Goal: Task Accomplishment & Management: Manage account settings

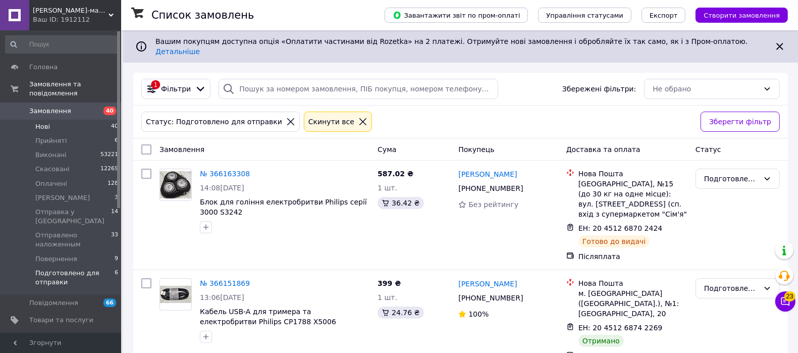
click at [45, 122] on span "Нові" at bounding box center [42, 126] width 15 height 9
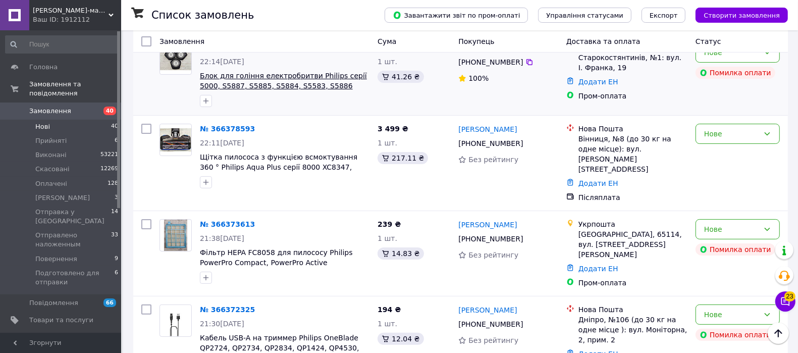
scroll to position [63, 0]
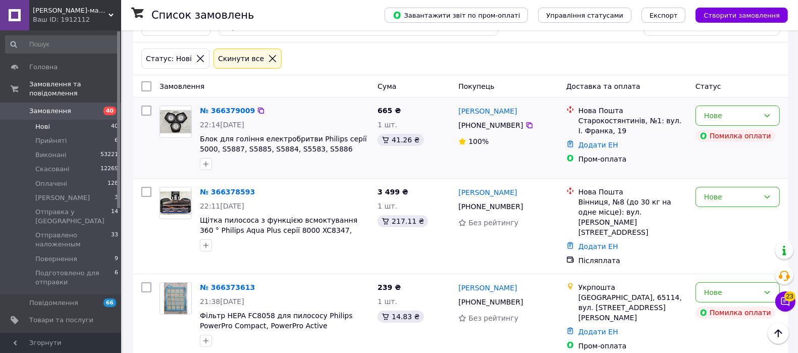
click at [209, 101] on div "№ 366379009 22:14[DATE] Блок для гоління електробритви Philips серії 5000, S588…" at bounding box center [285, 137] width 178 height 73
click at [216, 107] on link "№ 366379009" at bounding box center [227, 111] width 55 height 8
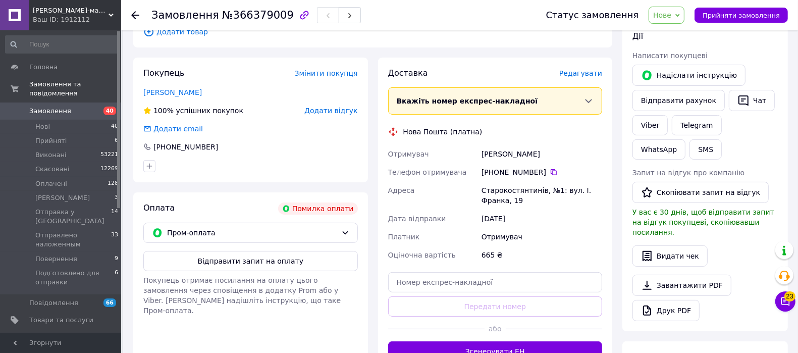
scroll to position [189, 0]
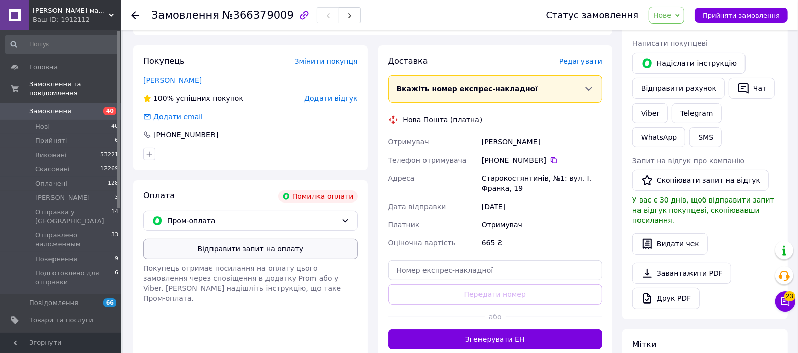
click at [234, 247] on button "Відправити запит на оплату" at bounding box center [250, 249] width 215 height 20
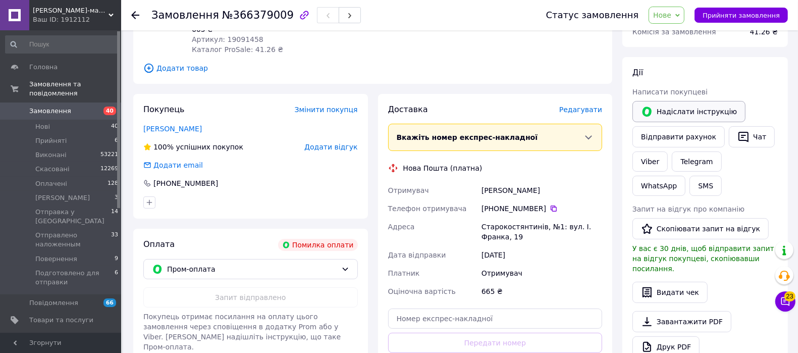
scroll to position [126, 0]
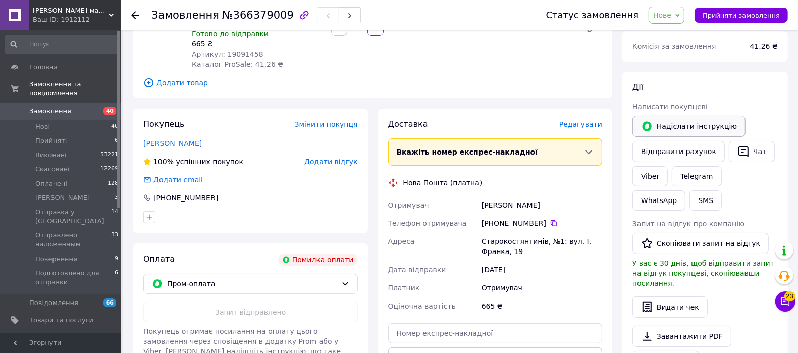
click at [694, 127] on button "Надіслати інструкцію" at bounding box center [688, 126] width 113 height 21
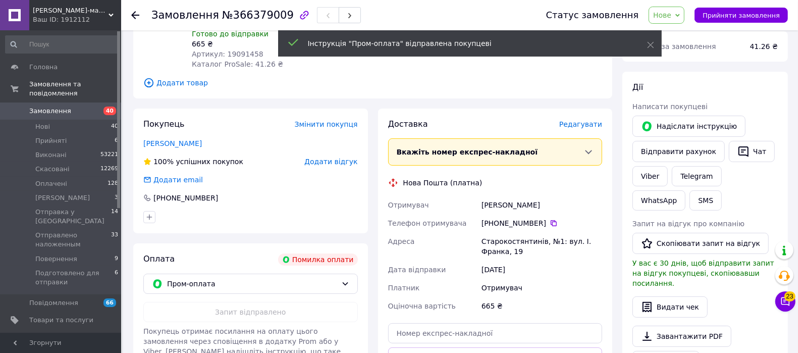
click at [669, 11] on span "Нове" at bounding box center [662, 15] width 18 height 8
click at [687, 35] on li "Прийнято" at bounding box center [709, 35] width 121 height 15
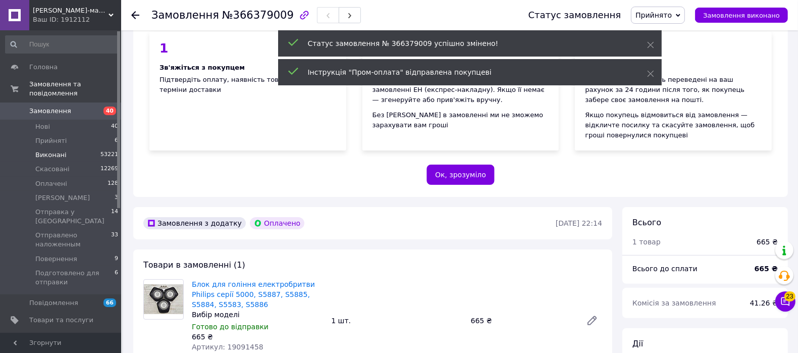
scroll to position [398, 0]
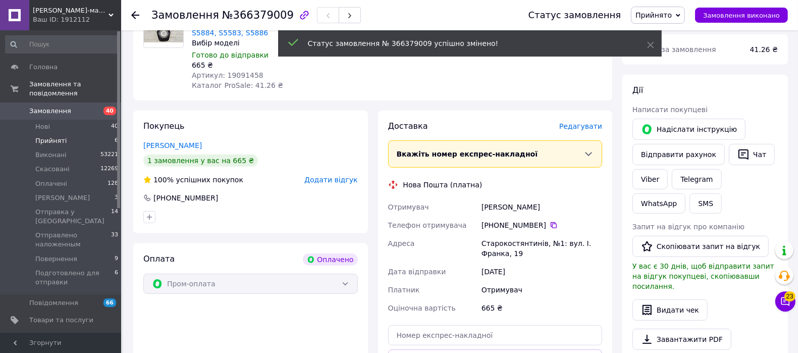
click at [49, 136] on span "Прийняті" at bounding box center [50, 140] width 31 height 9
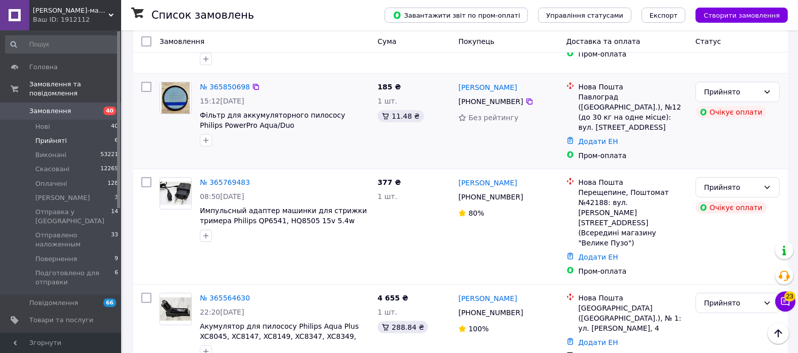
scroll to position [258, 0]
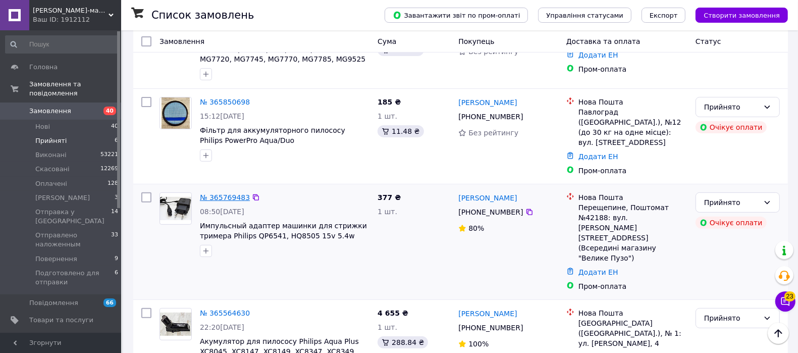
click at [221, 193] on link "№ 365769483" at bounding box center [225, 197] width 50 height 8
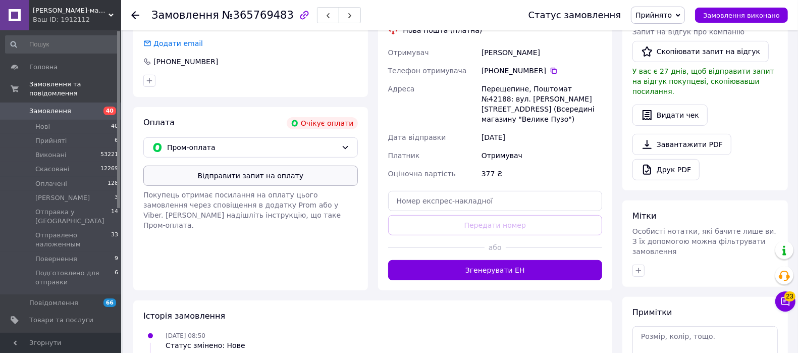
click at [288, 168] on button "Відправити запит на оплату" at bounding box center [250, 176] width 215 height 20
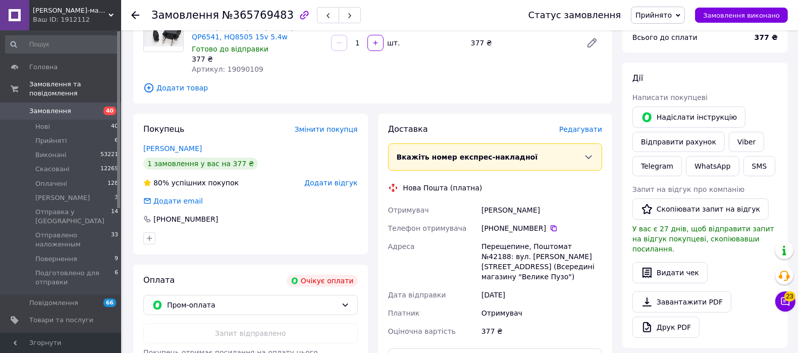
scroll to position [69, 0]
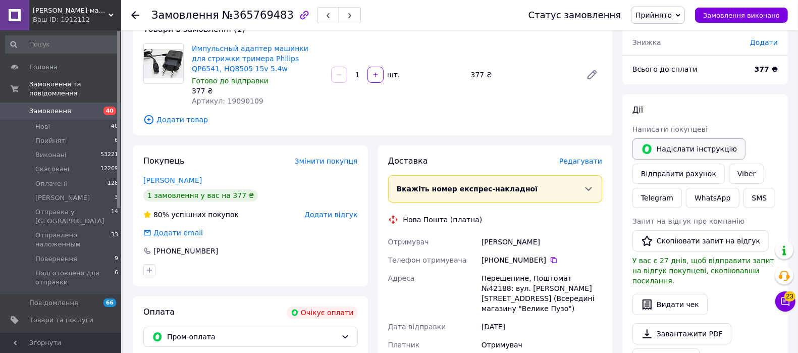
click at [672, 149] on button "Надіслати інструкцію" at bounding box center [688, 148] width 113 height 21
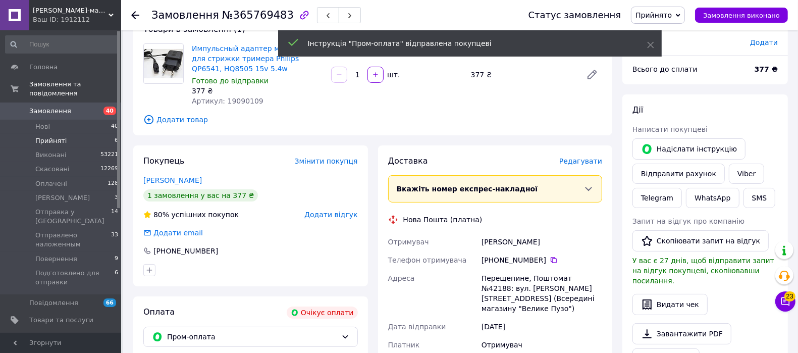
click at [62, 136] on span "Прийняті" at bounding box center [50, 140] width 31 height 9
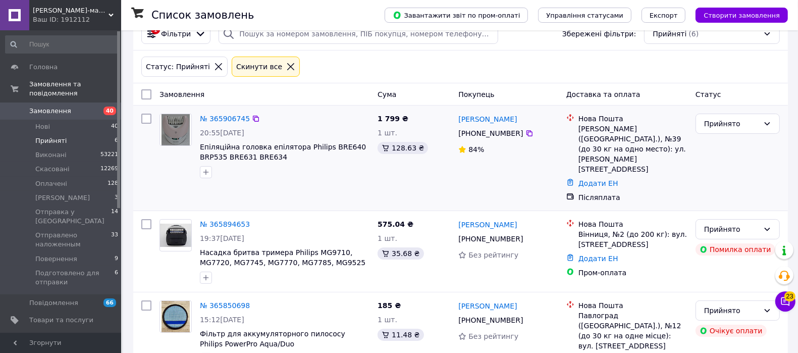
scroll to position [126, 0]
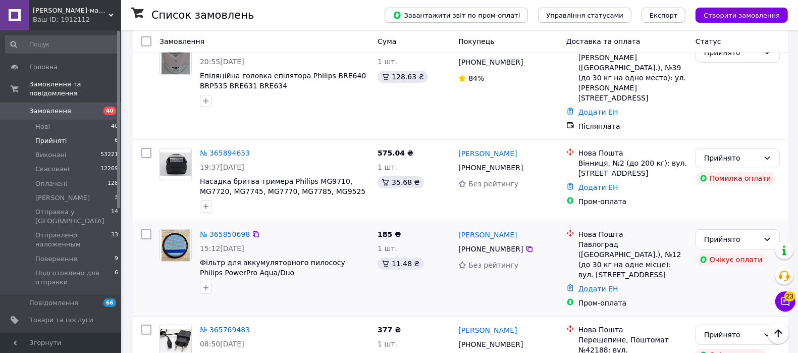
click at [211, 228] on div "№ 365850698" at bounding box center [225, 234] width 52 height 12
click at [215, 230] on link "№ 365850698" at bounding box center [225, 234] width 50 height 8
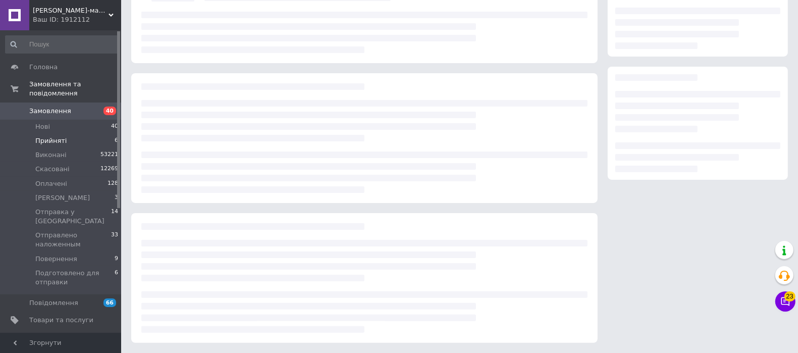
scroll to position [126, 0]
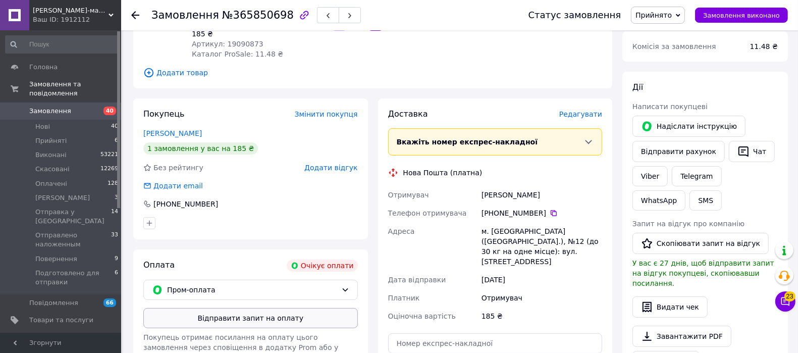
click at [270, 327] on button "Відправити запит на оплату" at bounding box center [250, 318] width 215 height 20
click at [716, 128] on button "Надіслати інструкцію" at bounding box center [688, 126] width 113 height 21
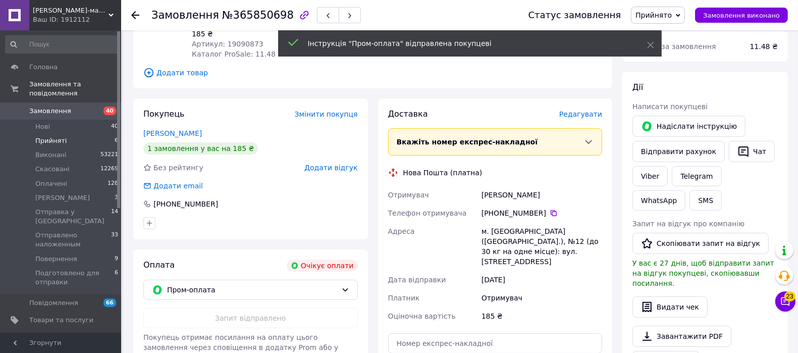
click at [57, 136] on span "Прийняті" at bounding box center [50, 140] width 31 height 9
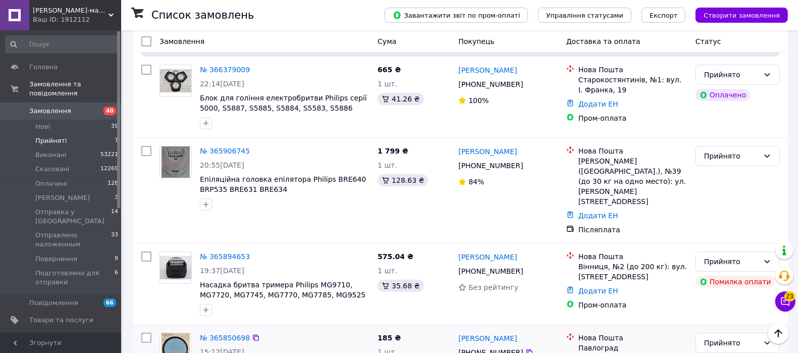
scroll to position [189, 0]
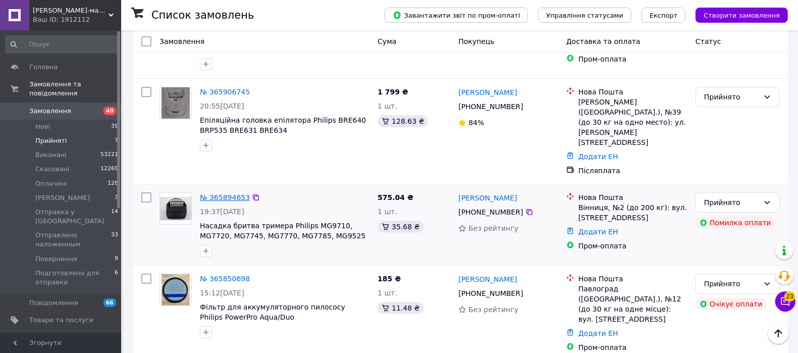
click at [216, 193] on link "№ 365894653" at bounding box center [225, 197] width 50 height 8
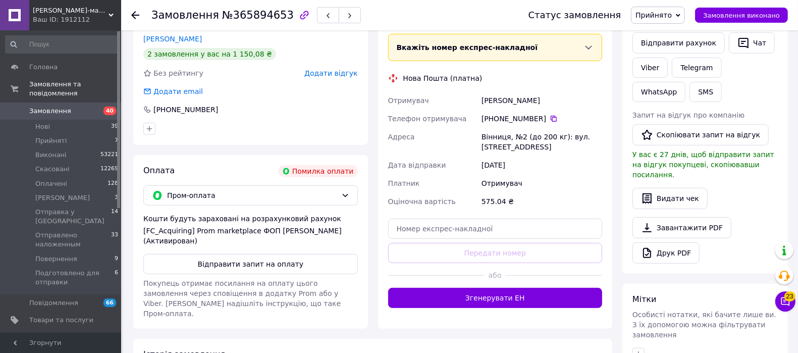
scroll to position [239, 0]
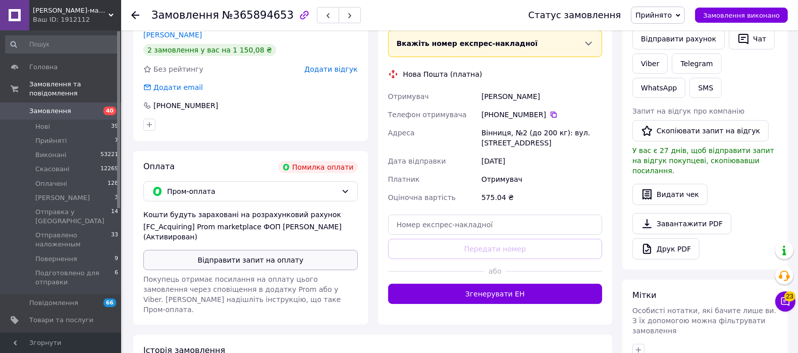
click at [272, 263] on button "Відправити запит на оплату" at bounding box center [250, 260] width 215 height 20
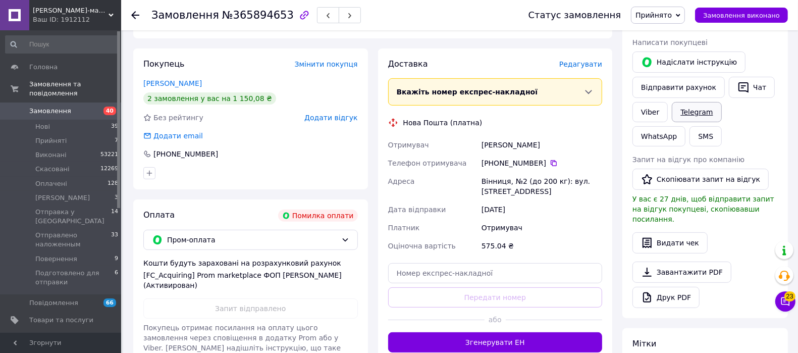
scroll to position [176, 0]
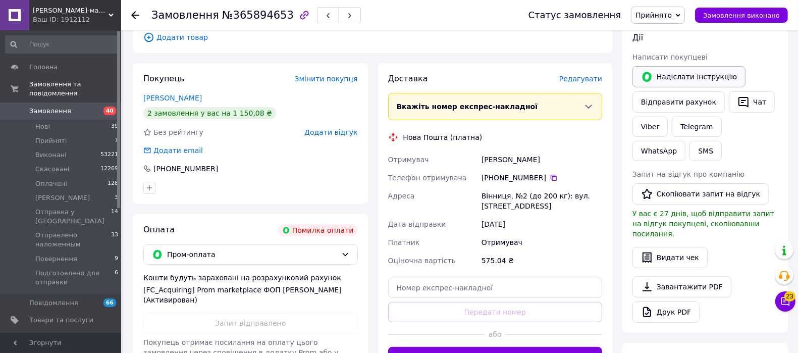
click at [682, 75] on button "Надіслати інструкцію" at bounding box center [688, 76] width 113 height 21
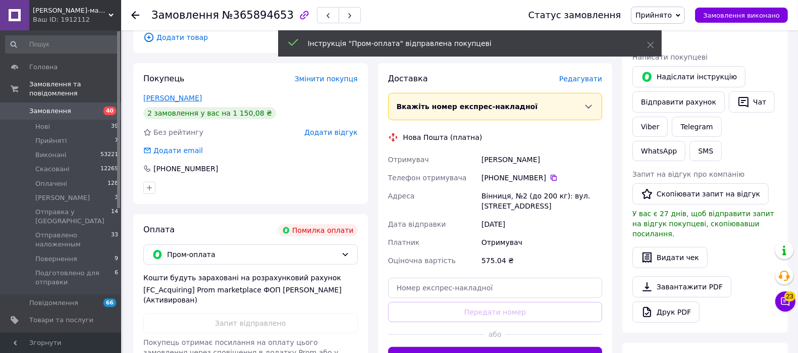
click at [165, 101] on link "[PERSON_NAME]" at bounding box center [172, 98] width 59 height 8
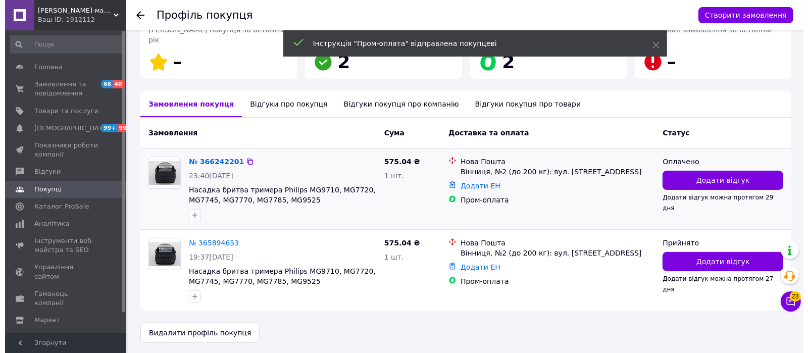
scroll to position [169, 0]
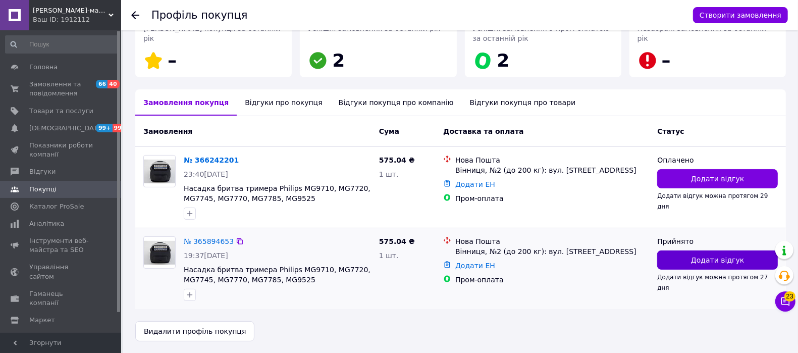
click at [695, 256] on span "Додати відгук" at bounding box center [717, 260] width 53 height 10
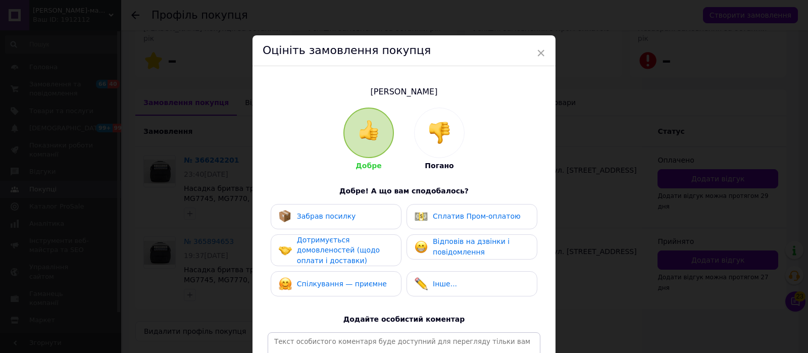
click at [440, 135] on img at bounding box center [439, 133] width 22 height 22
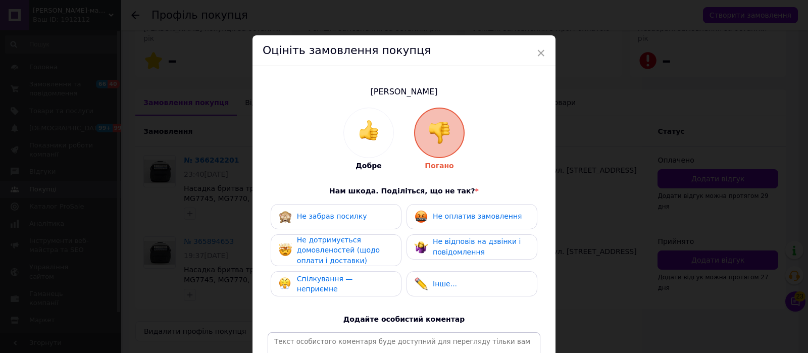
drag, startPoint x: 434, startPoint y: 215, endPoint x: 370, endPoint y: 250, distance: 73.2
click at [427, 220] on div "Не оплатив замовлення" at bounding box center [467, 216] width 107 height 13
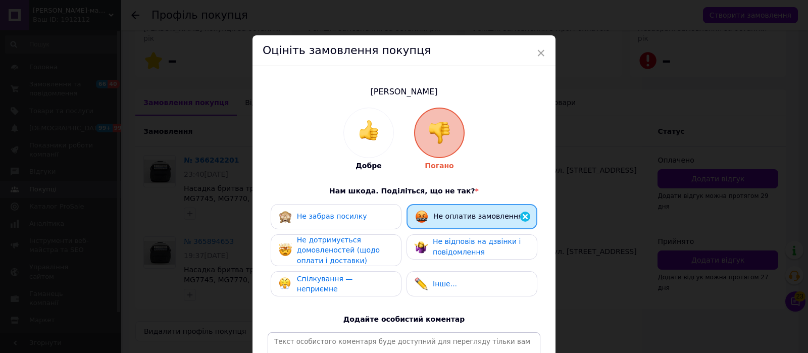
drag, startPoint x: 366, startPoint y: 250, endPoint x: 351, endPoint y: 283, distance: 35.5
click at [365, 250] on span "Не дотримується домовленостей (щодо оплати і доставки)" at bounding box center [338, 250] width 83 height 29
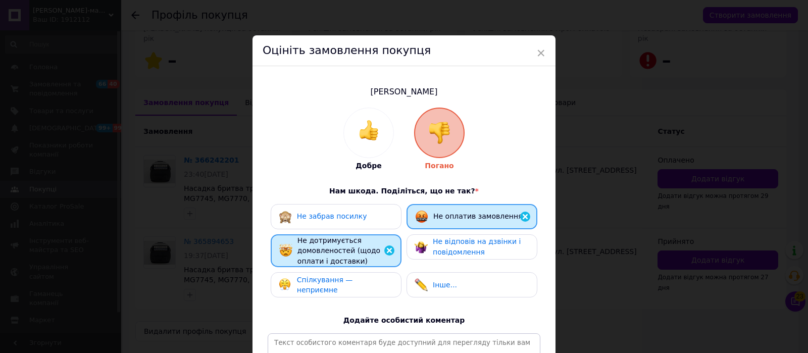
click at [351, 283] on span "Спілкування — неприємне" at bounding box center [325, 285] width 56 height 19
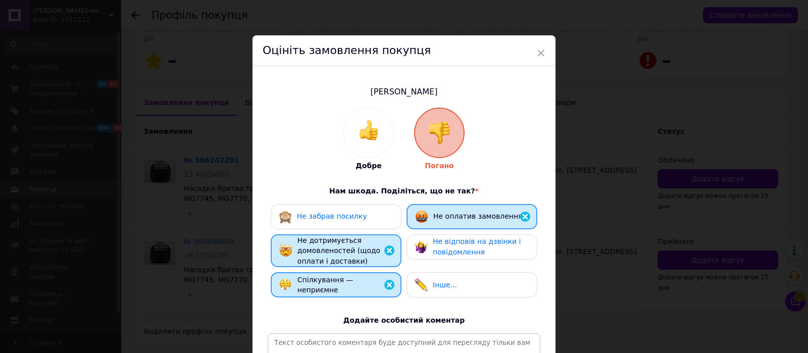
click at [445, 249] on span "Не відповів на дзвінки і повідомлення" at bounding box center [477, 246] width 88 height 19
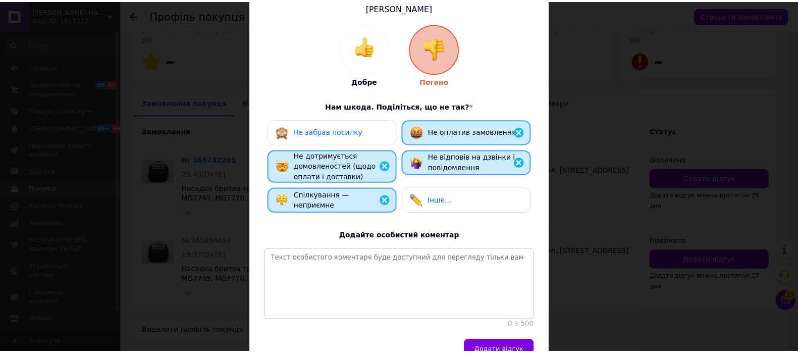
scroll to position [146, 0]
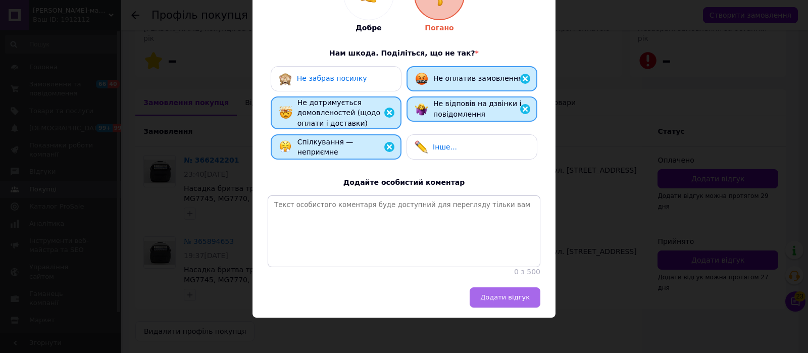
click at [505, 294] on span "Додати відгук" at bounding box center [504, 297] width 49 height 8
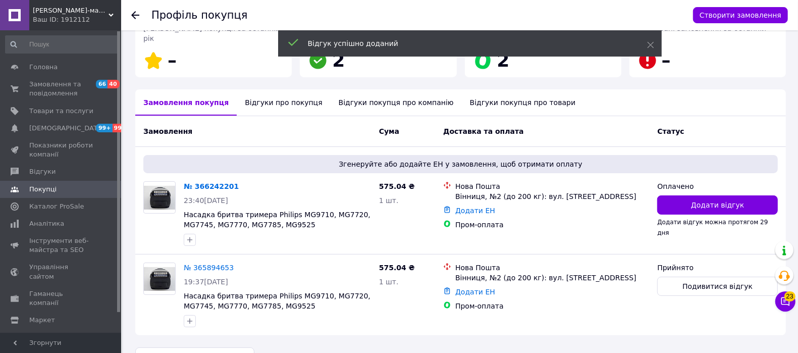
scroll to position [195, 0]
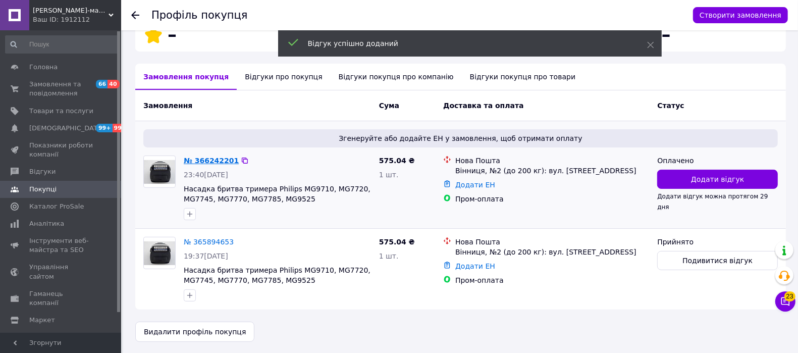
click at [203, 158] on link "№ 366242201" at bounding box center [211, 160] width 55 height 8
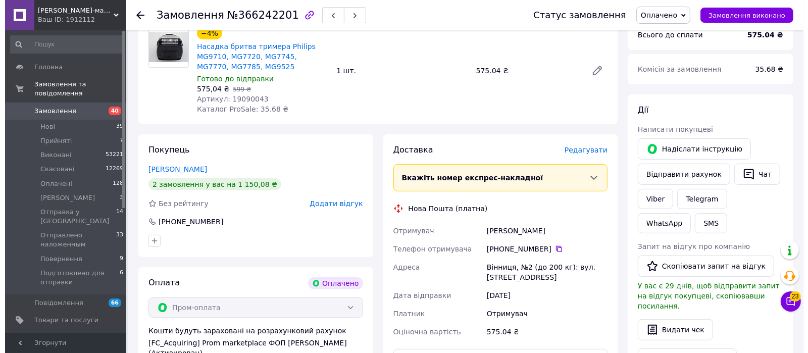
scroll to position [442, 0]
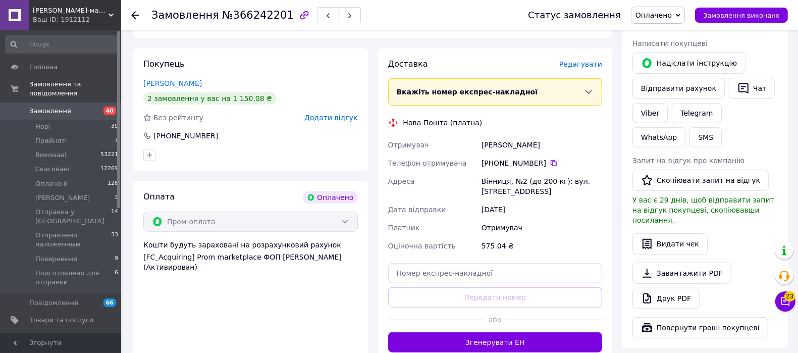
click at [580, 60] on span "Редагувати" at bounding box center [580, 64] width 43 height 8
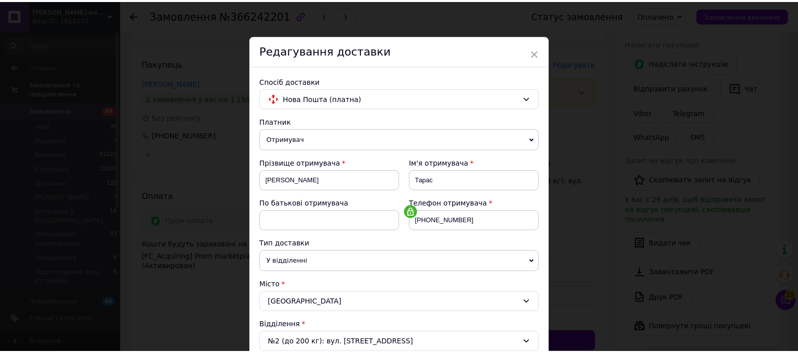
scroll to position [424, 0]
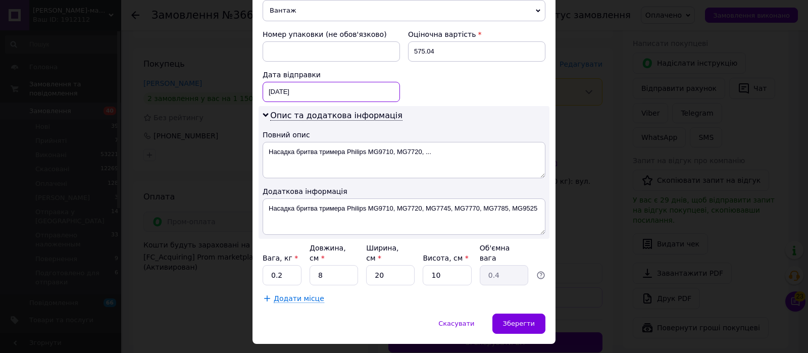
click at [306, 82] on div "[DATE] < 2025 > < Октябрь > Пн Вт Ср Чт Пт Сб Вс 29 30 1 2 3 4 5 6 7 8 9 10 11 …" at bounding box center [330, 92] width 137 height 20
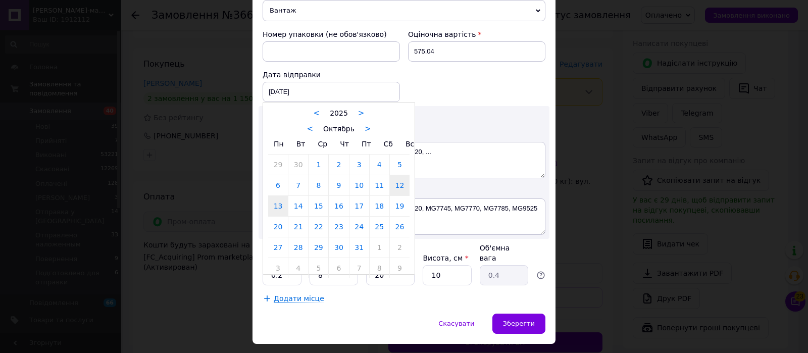
click at [285, 196] on link "13" at bounding box center [278, 206] width 20 height 20
type input "[DATE]"
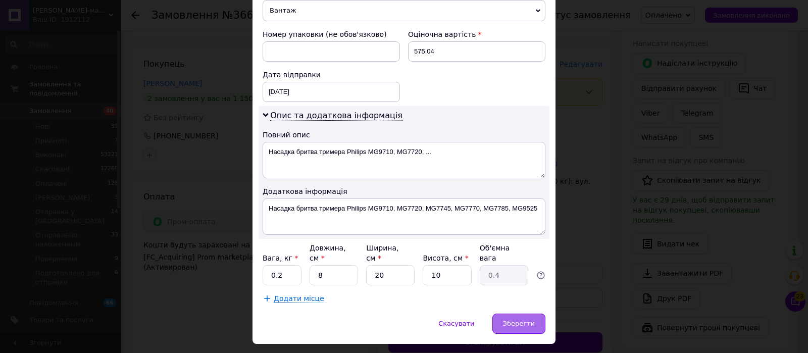
click at [519, 320] on span "Зберегти" at bounding box center [519, 324] width 32 height 8
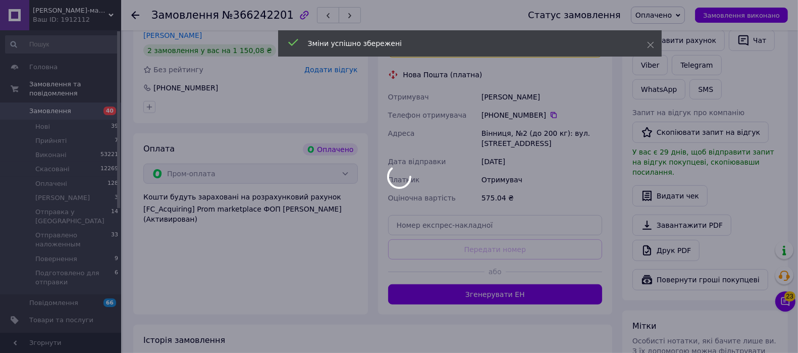
scroll to position [505, 0]
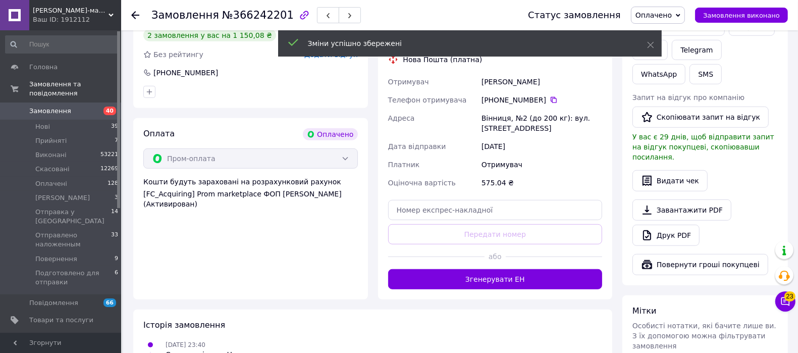
click at [469, 269] on button "Згенерувати ЕН" at bounding box center [495, 279] width 215 height 20
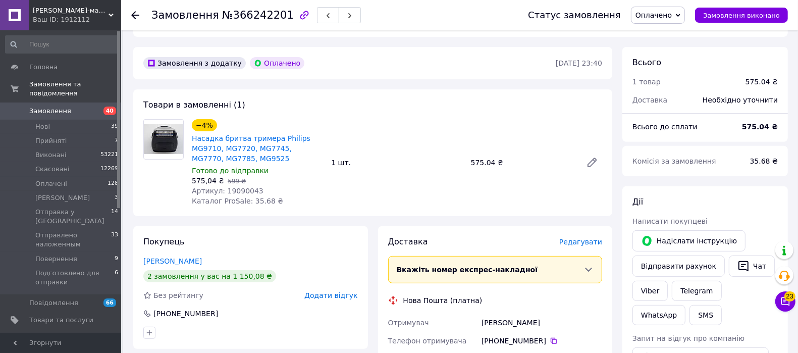
scroll to position [189, 0]
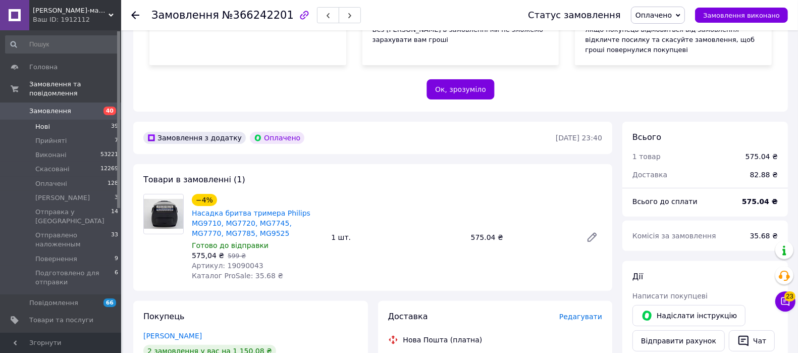
click at [48, 122] on span "Нові" at bounding box center [42, 126] width 15 height 9
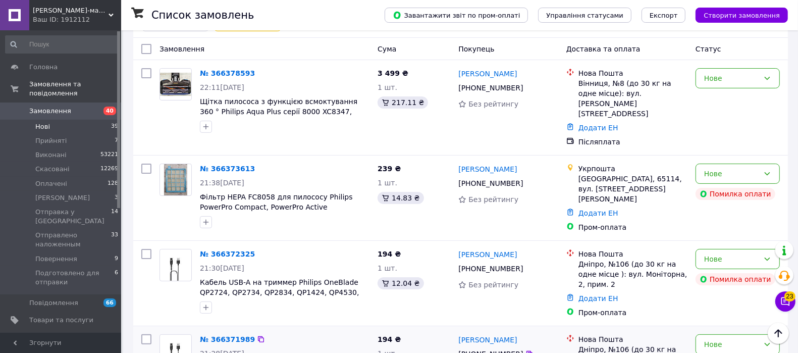
scroll to position [63, 0]
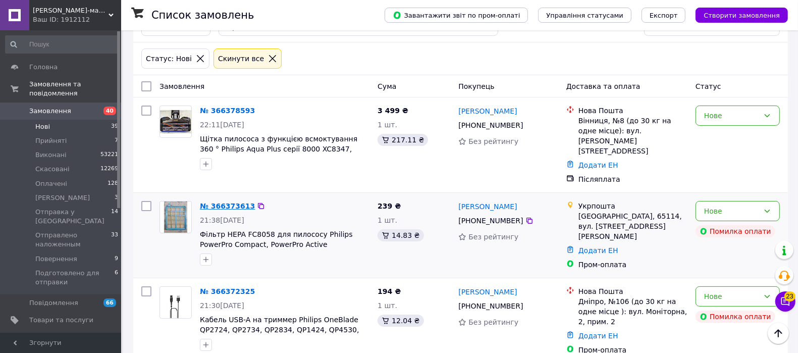
click at [235, 202] on link "№ 366373613" at bounding box center [227, 206] width 55 height 8
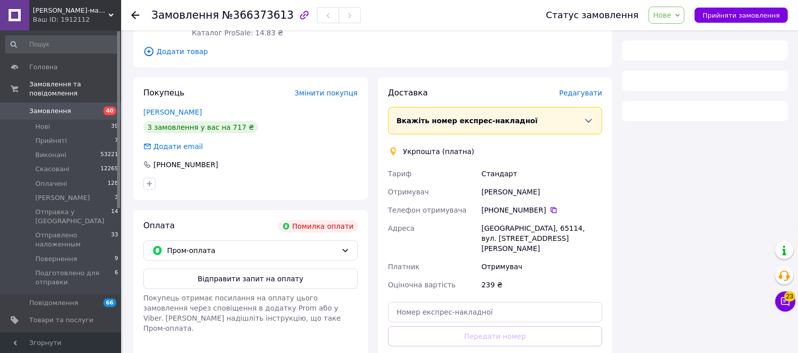
scroll to position [189, 0]
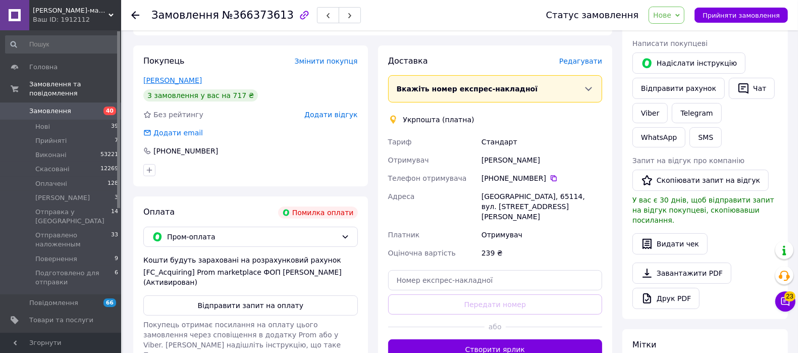
click at [178, 80] on link "[PERSON_NAME]" at bounding box center [172, 80] width 59 height 8
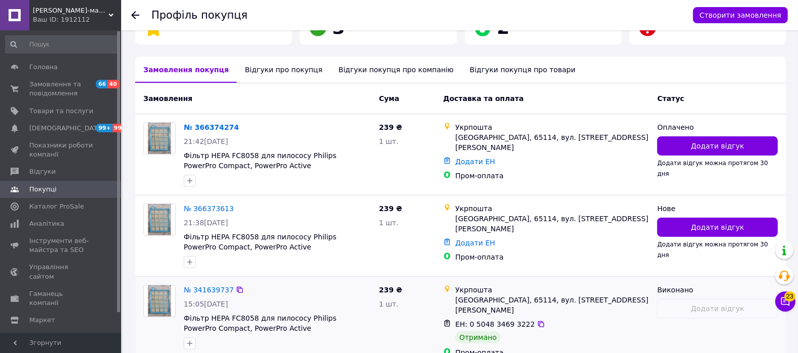
scroll to position [187, 0]
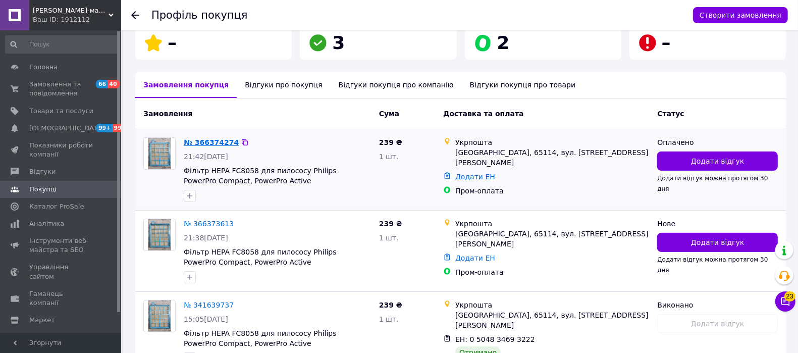
click at [208, 139] on link "№ 366374274" at bounding box center [211, 142] width 55 height 8
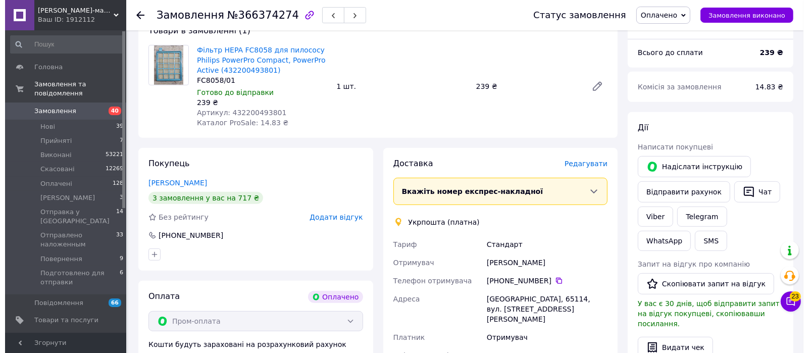
scroll to position [379, 0]
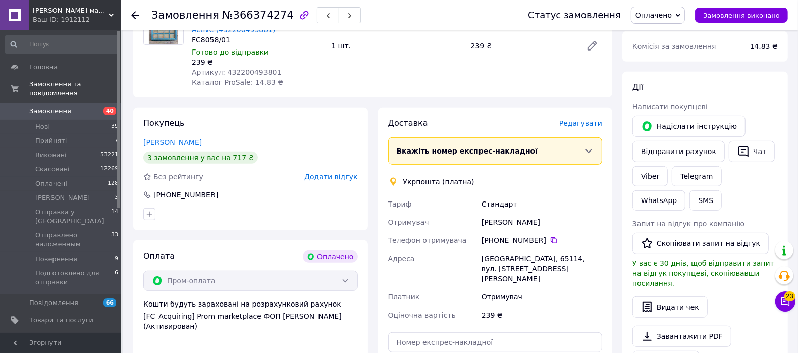
click at [584, 119] on span "Редагувати" at bounding box center [580, 123] width 43 height 8
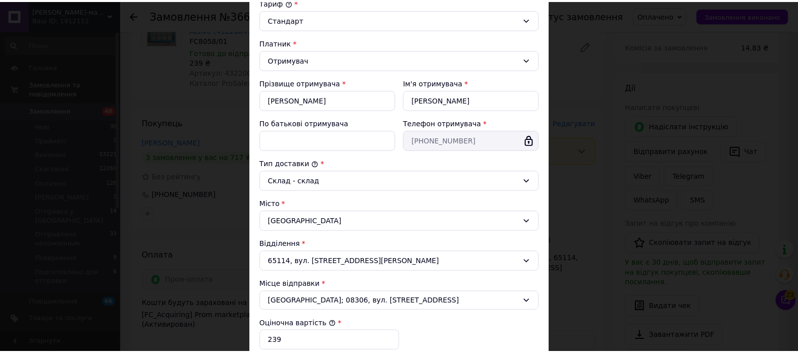
scroll to position [274, 0]
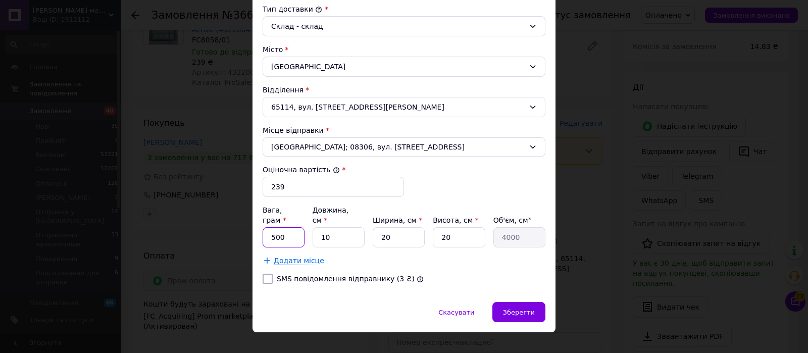
drag, startPoint x: 284, startPoint y: 221, endPoint x: 266, endPoint y: 220, distance: 18.2
click at [266, 227] on input "500" at bounding box center [283, 237] width 42 height 20
type input "522"
click at [519, 308] on span "Зберегти" at bounding box center [519, 312] width 32 height 8
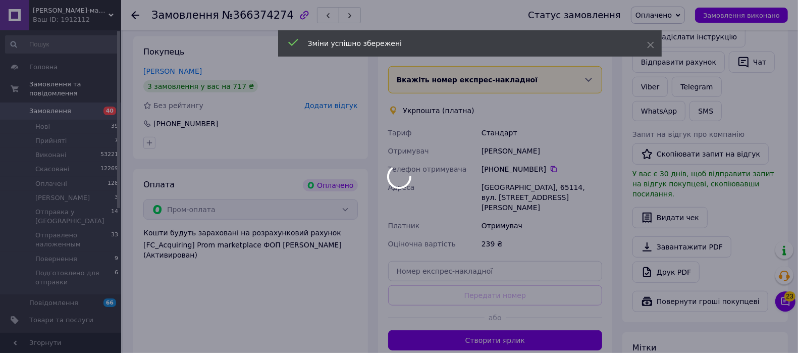
scroll to position [505, 0]
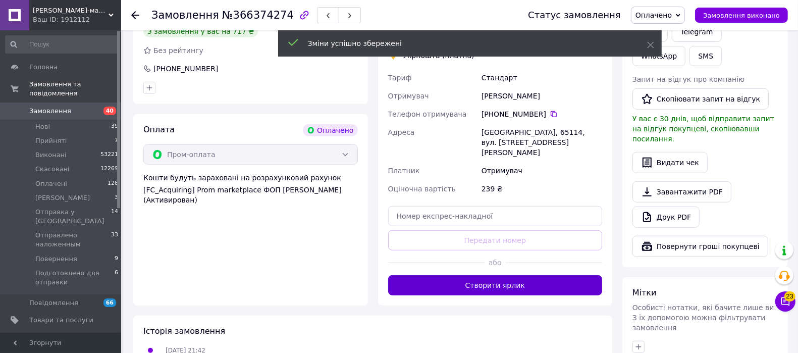
click at [491, 275] on button "Створити ярлик" at bounding box center [495, 285] width 215 height 20
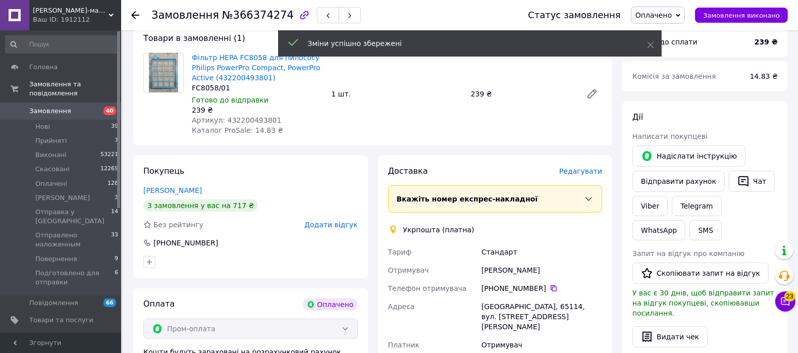
scroll to position [315, 0]
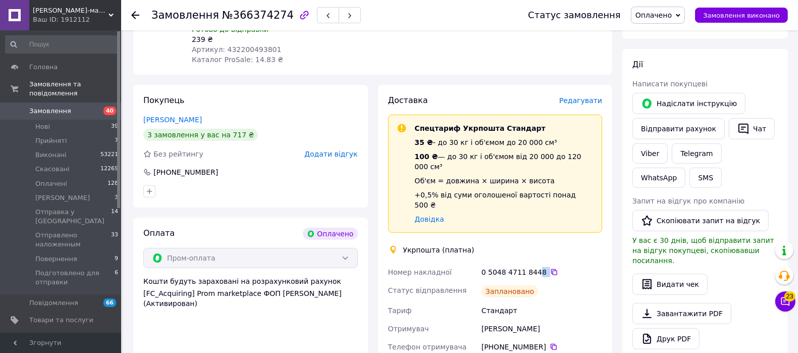
scroll to position [442, 0]
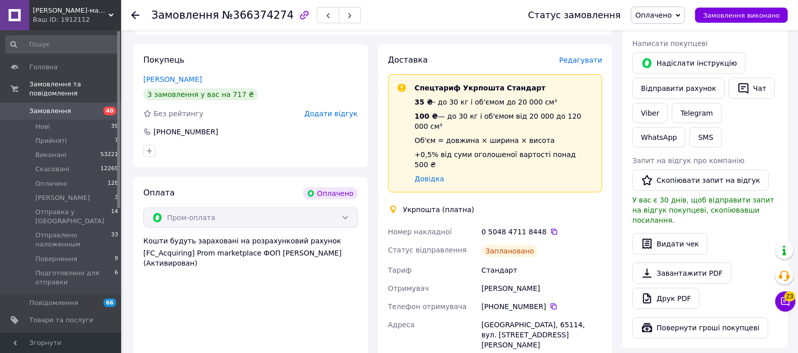
click at [550, 241] on div "Заплановано" at bounding box center [542, 251] width 125 height 20
drag, startPoint x: 535, startPoint y: 201, endPoint x: 387, endPoint y: 195, distance: 148.5
click at [384, 196] on div "Доставка Редагувати Спецтариф Укрпошта Стандарт 35 ₴ - до 30 кг і об'ємом до 20…" at bounding box center [495, 245] width 235 height 402
copy div "Номер накладної 0 5048 4711 8448"
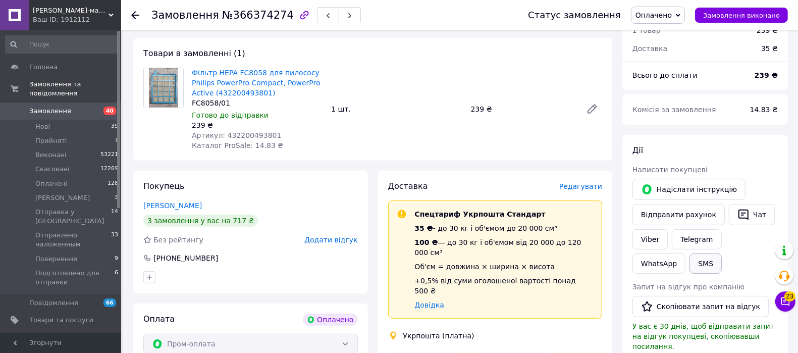
click at [689, 253] on button "SMS" at bounding box center [705, 263] width 32 height 20
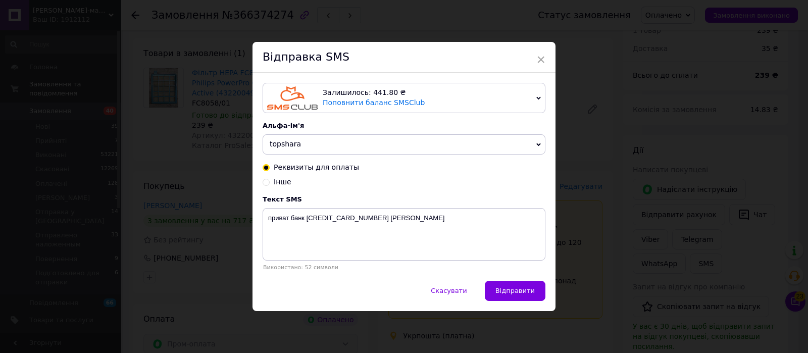
click at [265, 179] on input "Інше" at bounding box center [265, 181] width 7 height 7
radio input "true"
radio input "false"
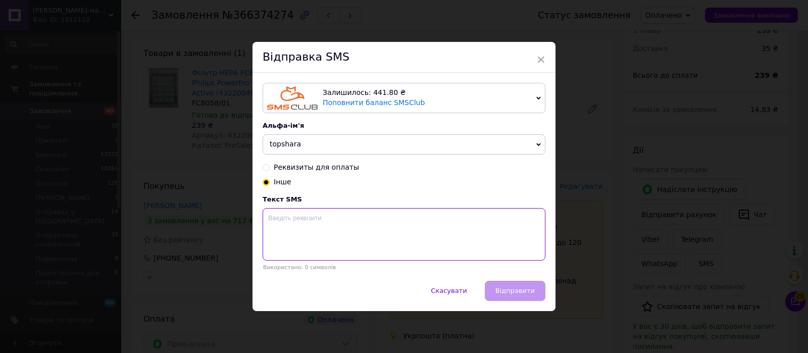
click at [279, 236] on textarea at bounding box center [403, 234] width 283 height 52
paste textarea "Номер накладної 0 5048 4711 8448"
type textarea "Номер накладної 0 5048 4711 8448"
click at [521, 287] on span "Відправити" at bounding box center [514, 291] width 39 height 8
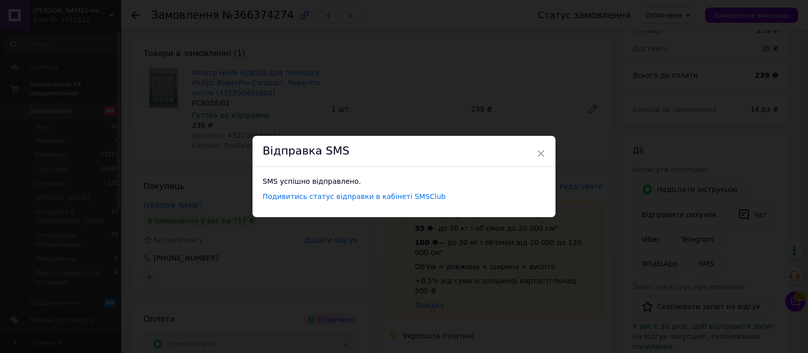
click at [546, 151] on div "Відправка SMS" at bounding box center [403, 151] width 303 height 31
click at [536, 151] on span "×" at bounding box center [540, 153] width 9 height 17
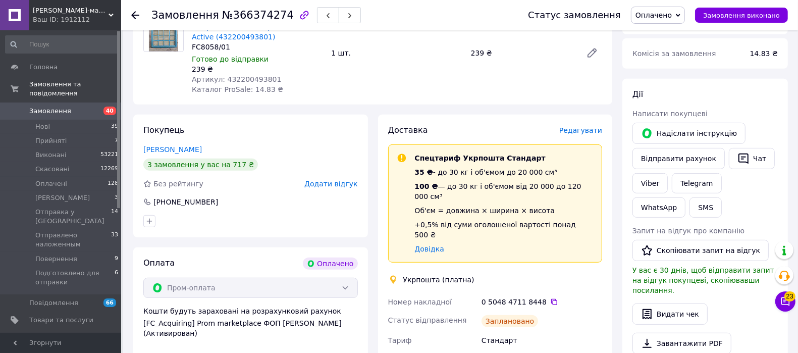
scroll to position [442, 0]
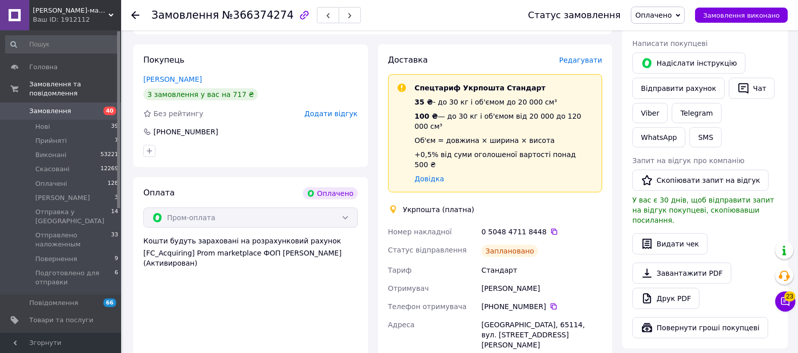
click at [168, 75] on link "[PERSON_NAME]" at bounding box center [172, 79] width 59 height 8
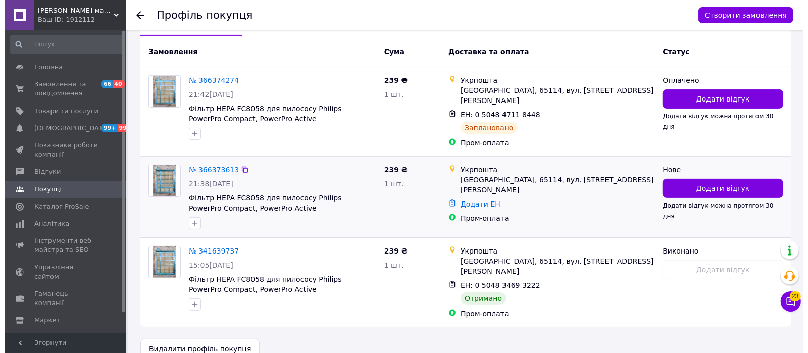
scroll to position [250, 0]
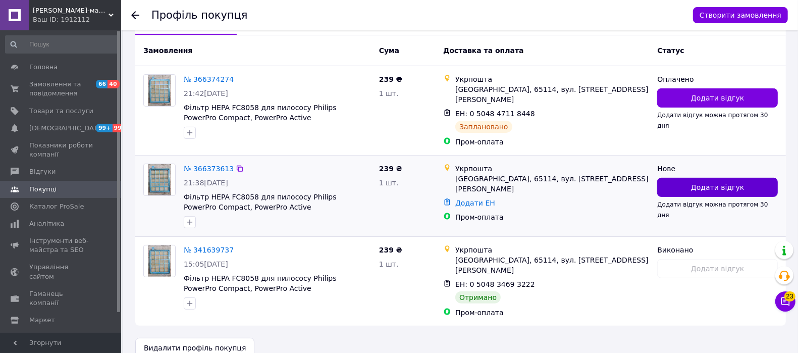
click at [716, 182] on span "Додати відгук" at bounding box center [717, 187] width 53 height 10
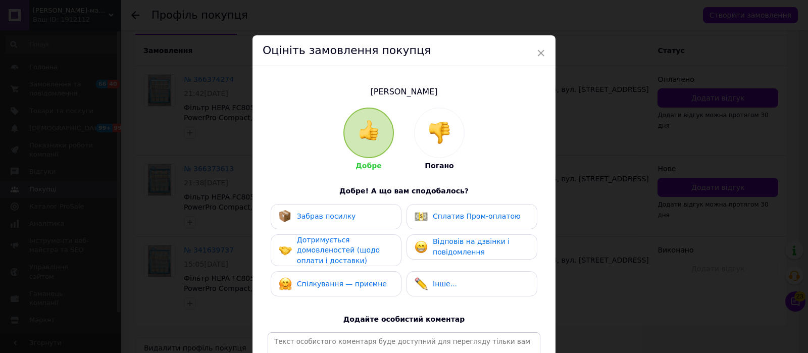
click at [432, 137] on img at bounding box center [439, 133] width 22 height 22
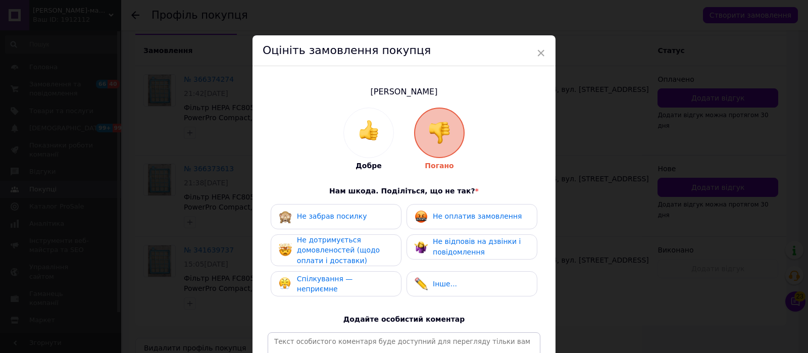
drag, startPoint x: 442, startPoint y: 206, endPoint x: 378, endPoint y: 243, distance: 73.9
click at [440, 206] on div "Не оплатив замовлення" at bounding box center [471, 216] width 131 height 25
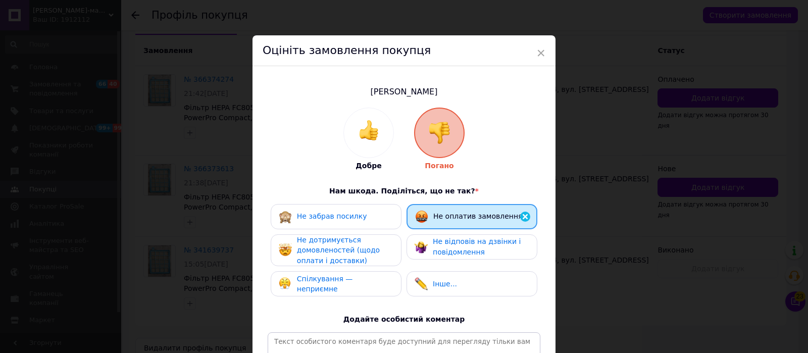
click at [363, 250] on span "Не дотримується домовленостей (щодо оплати і доставки)" at bounding box center [338, 250] width 83 height 29
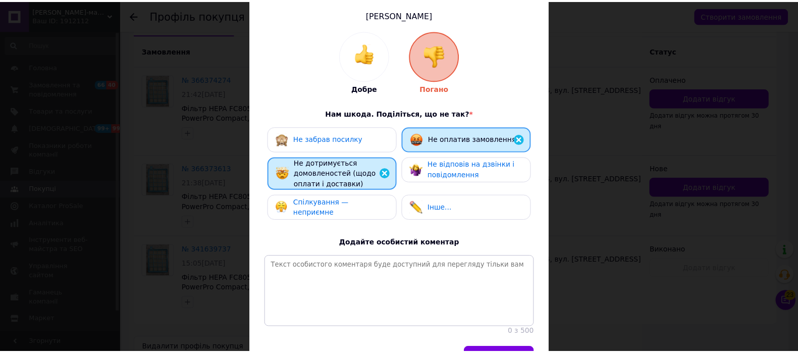
scroll to position [146, 0]
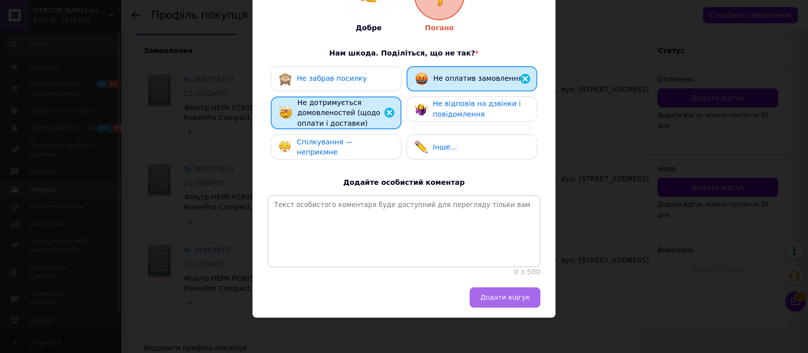
click at [534, 296] on button "Додати відгук" at bounding box center [504, 297] width 71 height 20
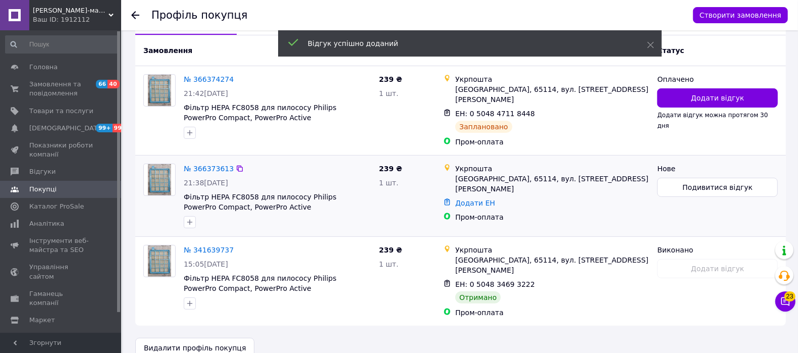
scroll to position [209, 0]
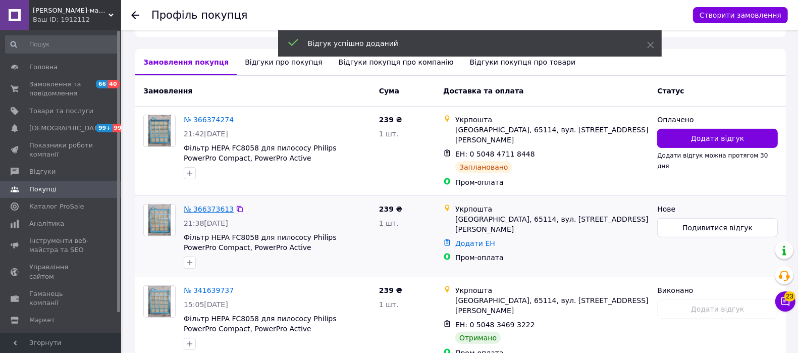
click at [199, 205] on link "№ 366373613" at bounding box center [209, 209] width 50 height 8
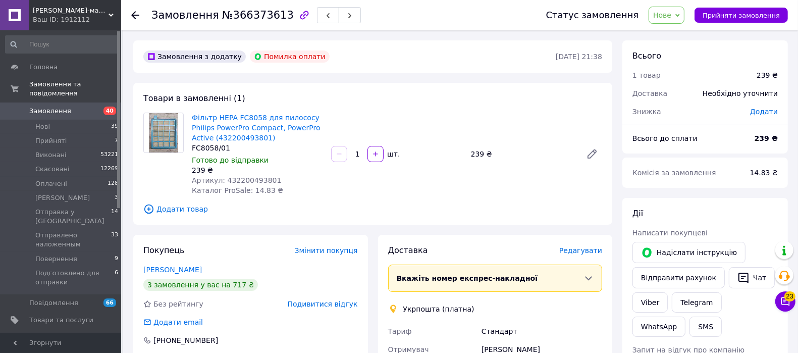
click at [671, 18] on span "Нове" at bounding box center [662, 15] width 18 height 8
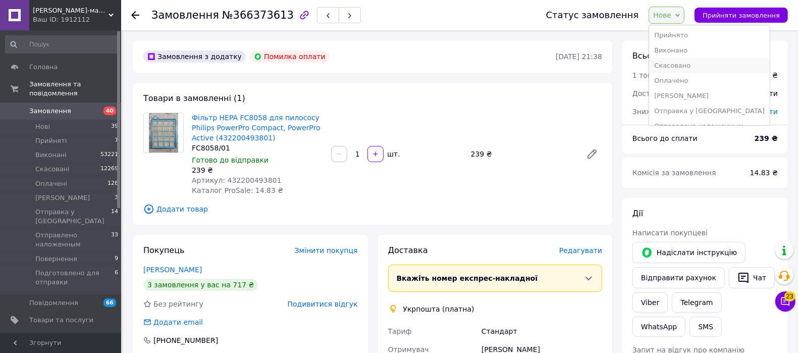
click at [689, 69] on li "Скасовано" at bounding box center [709, 65] width 121 height 15
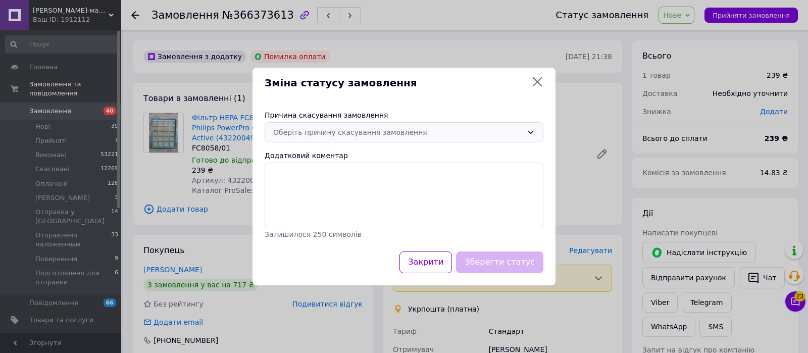
click at [335, 135] on div "Оберіть причину скасування замовлення" at bounding box center [397, 132] width 249 height 11
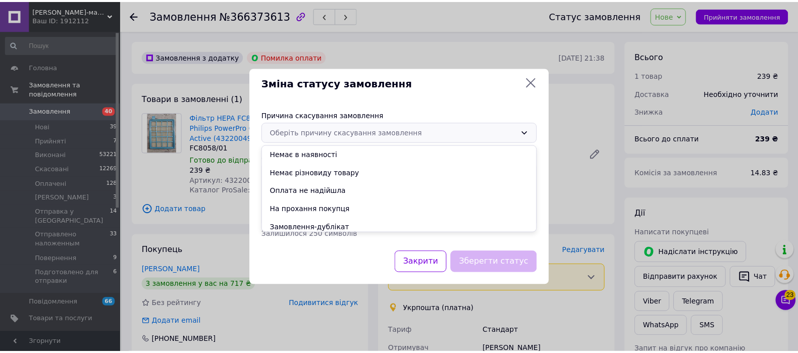
scroll to position [40, 0]
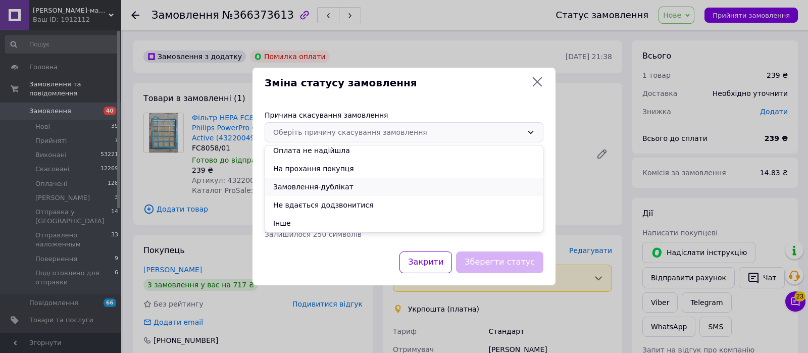
click at [319, 186] on li "Замовлення-дублікат" at bounding box center [404, 187] width 278 height 18
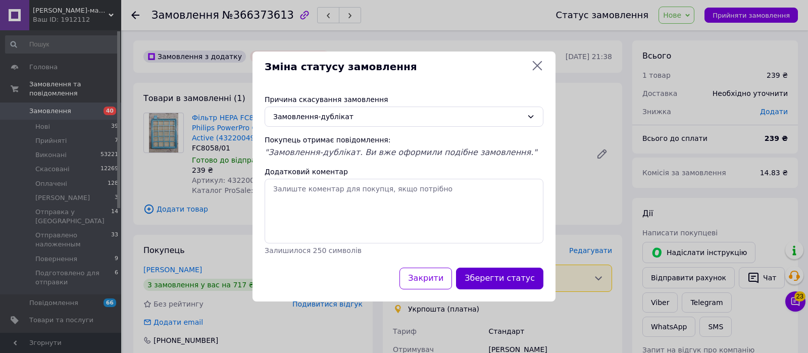
click at [528, 275] on button "Зберегти статус" at bounding box center [499, 279] width 87 height 22
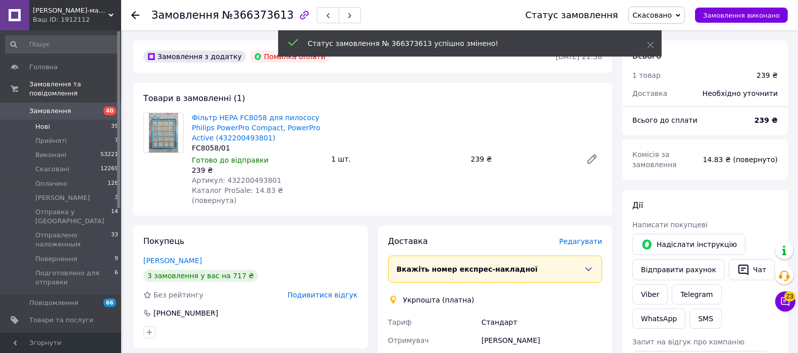
click at [44, 122] on span "Нові" at bounding box center [42, 126] width 15 height 9
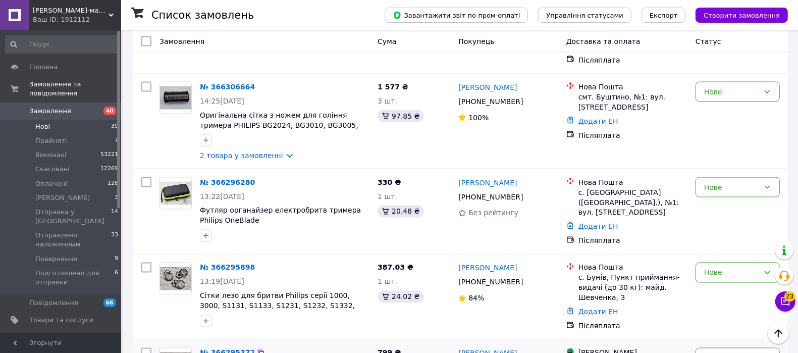
scroll to position [1542, 0]
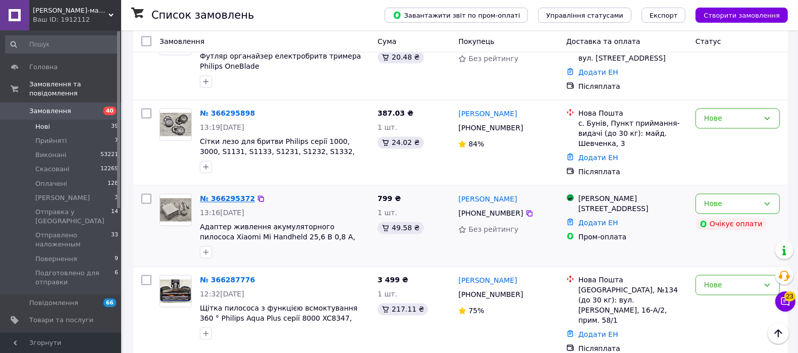
click at [238, 195] on link "№ 366295372" at bounding box center [227, 199] width 55 height 8
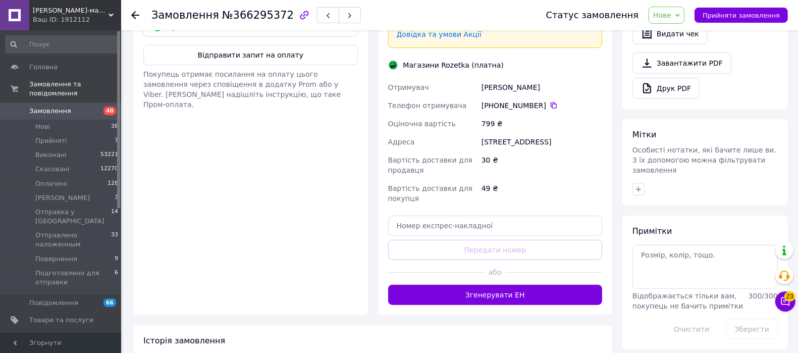
scroll to position [293, 0]
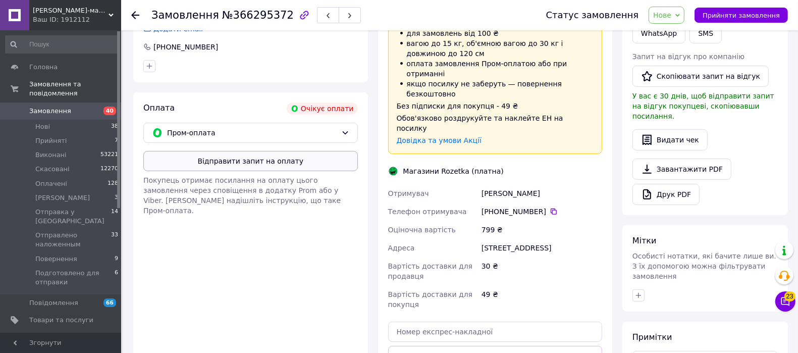
click at [301, 161] on button "Відправити запит на оплату" at bounding box center [250, 161] width 215 height 20
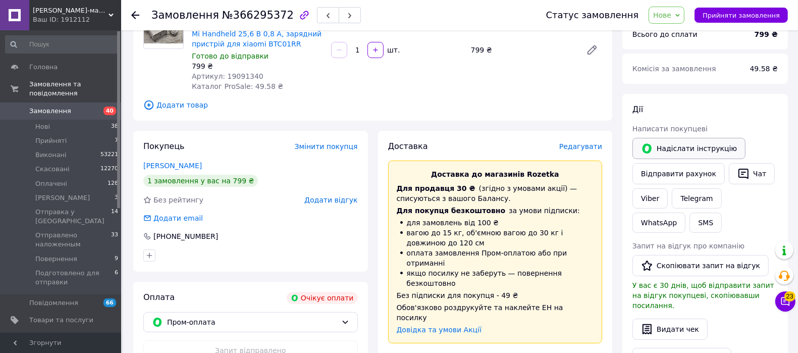
click at [685, 148] on button "Надіслати інструкцію" at bounding box center [688, 148] width 113 height 21
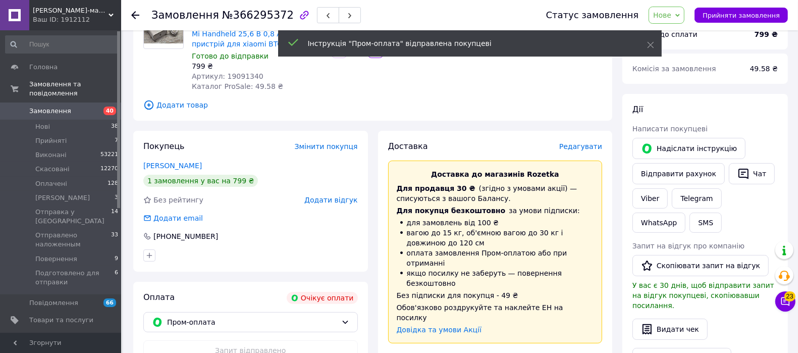
click at [682, 18] on span "Нове" at bounding box center [667, 15] width 36 height 17
click at [688, 37] on li "Прийнято" at bounding box center [709, 35] width 121 height 15
click at [55, 179] on span "Оплачені" at bounding box center [51, 183] width 32 height 9
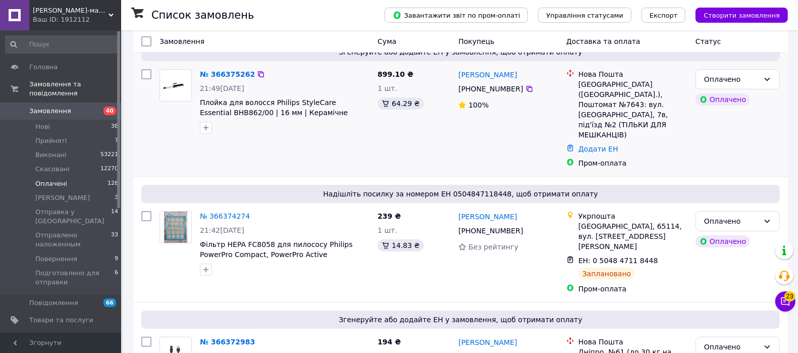
scroll to position [126, 0]
click at [243, 70] on link "№ 366375262" at bounding box center [227, 74] width 55 height 8
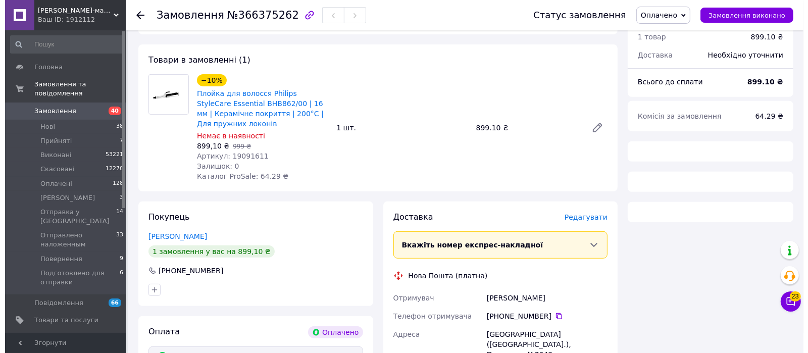
scroll to position [364, 0]
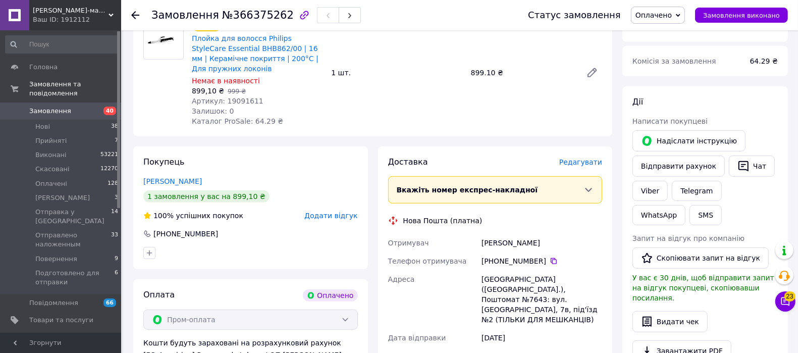
click at [593, 158] on span "Редагувати" at bounding box center [580, 162] width 43 height 8
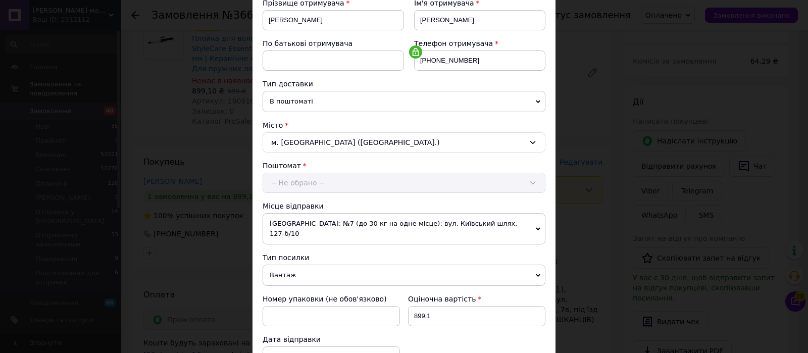
scroll to position [315, 0]
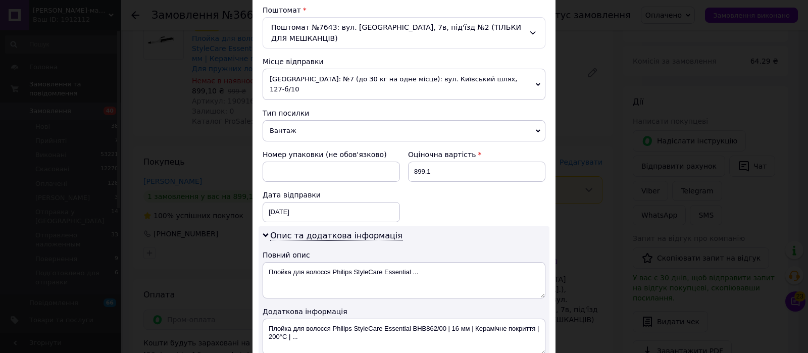
click at [318, 210] on div "Дата відправки [DATE] < 2025 > < Октябрь > Пн Вт Ср Чт Пт Сб Вс 29 30 1 2 3 4 5…" at bounding box center [330, 206] width 145 height 40
click at [326, 202] on div "[DATE] < 2025 > < Октябрь > Пн Вт Ср Чт Пт Сб Вс 29 30 1 2 3 4 5 6 7 8 9 10 11 …" at bounding box center [330, 212] width 137 height 20
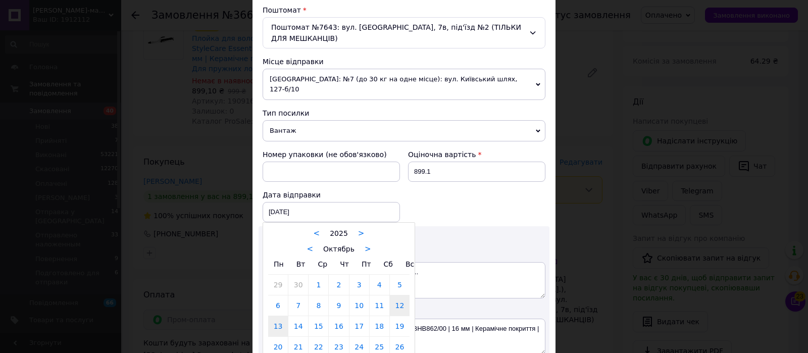
click at [283, 316] on link "13" at bounding box center [278, 326] width 20 height 20
type input "[DATE]"
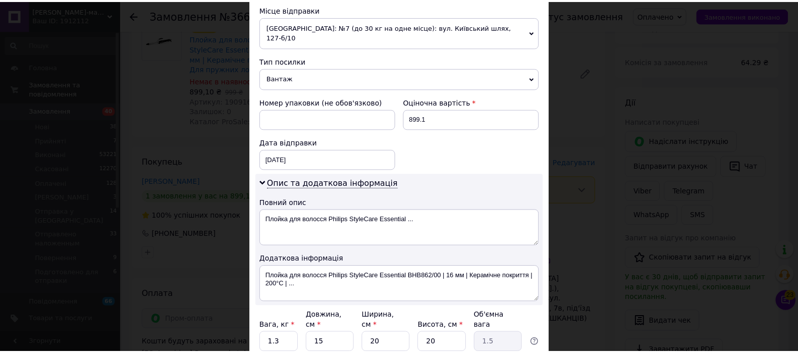
scroll to position [436, 0]
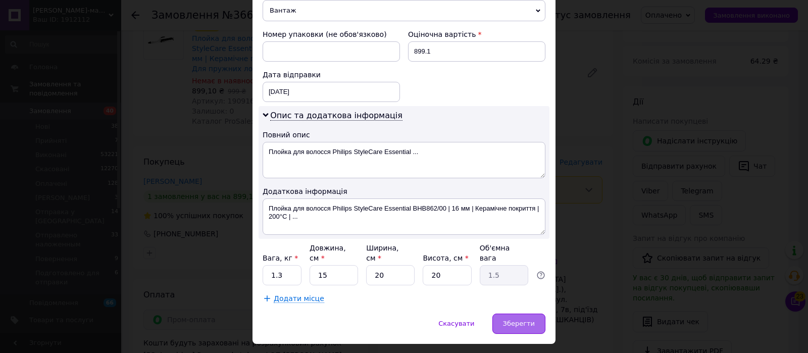
click at [527, 320] on span "Зберегти" at bounding box center [519, 324] width 32 height 8
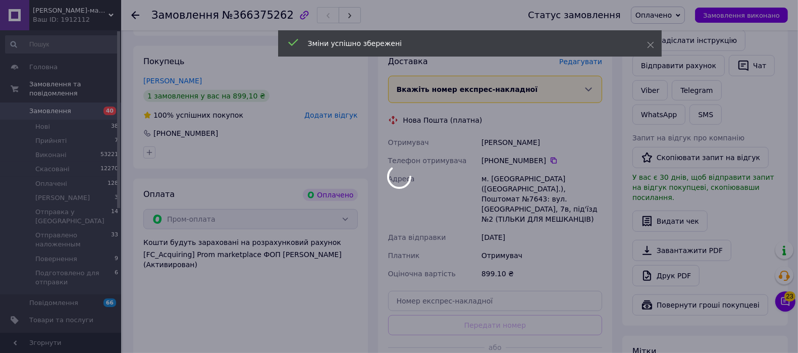
scroll to position [490, 0]
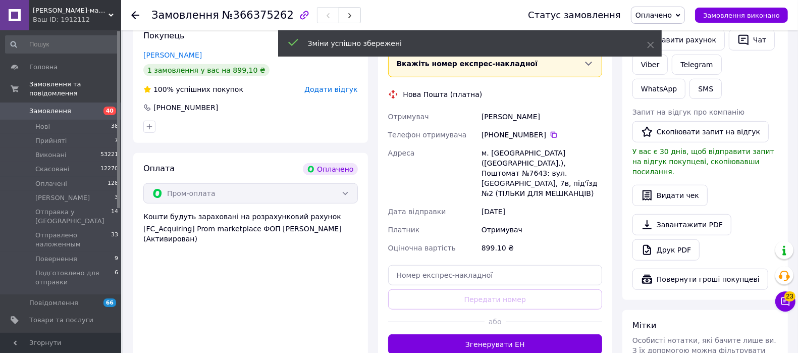
click at [525, 334] on button "Згенерувати ЕН" at bounding box center [495, 344] width 215 height 20
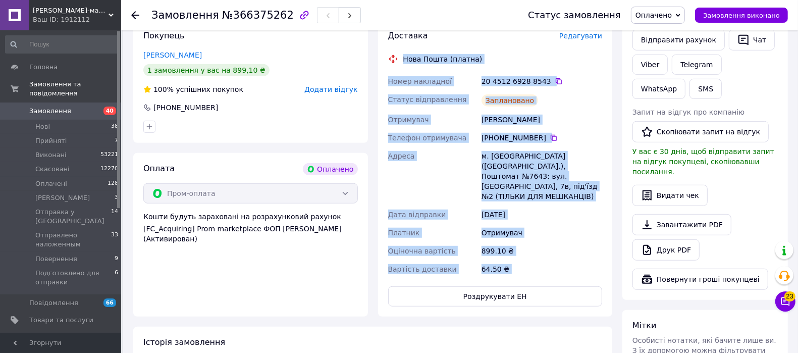
drag, startPoint x: 401, startPoint y: 159, endPoint x: 486, endPoint y: 240, distance: 117.1
click at [486, 240] on div "Доставка Редагувати Нова Пошта (платна) Номер накладної 20 4512 6928 8543   Ста…" at bounding box center [495, 168] width 215 height 276
copy div "Lore Ipsum (dolors) Ametc adipiscin 36 4529 4175 2937   Elitse doeiusmodtem Inc…"
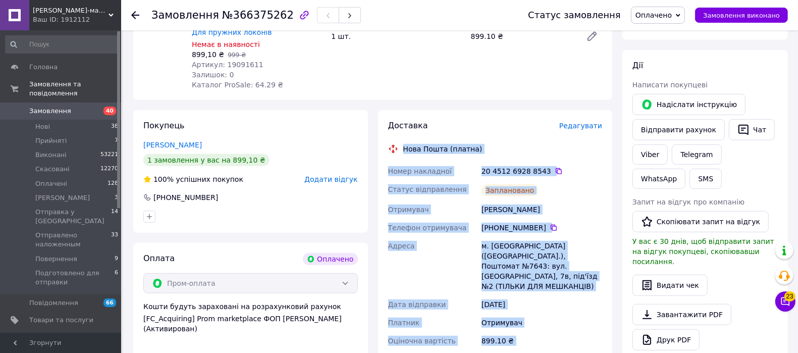
scroll to position [301, 0]
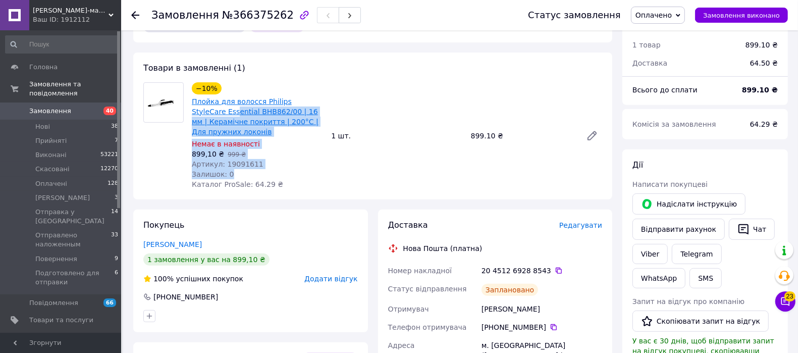
drag, startPoint x: 256, startPoint y: 148, endPoint x: 207, endPoint y: 108, distance: 64.2
click at [202, 99] on div "−10% Плойка для волосся Philips StyleCare Essential BHB862/00 | 16 мм | Кераміч…" at bounding box center [257, 135] width 139 height 111
drag, startPoint x: 285, startPoint y: 138, endPoint x: 248, endPoint y: 145, distance: 37.4
click at [285, 159] on div "Артикул: 19091611" at bounding box center [257, 164] width 131 height 10
click at [254, 159] on div "Артикул: 19091611" at bounding box center [257, 164] width 131 height 10
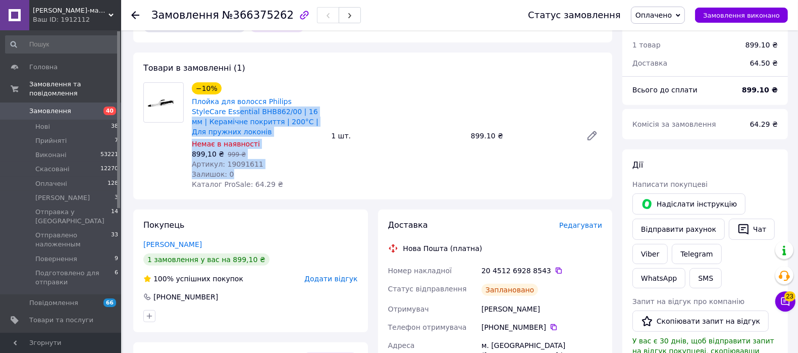
click at [254, 159] on div "Артикул: 19091611" at bounding box center [257, 164] width 131 height 10
drag, startPoint x: 254, startPoint y: 143, endPoint x: 247, endPoint y: 136, distance: 9.6
click at [253, 159] on div "Артикул: 19091611" at bounding box center [257, 164] width 131 height 10
click at [280, 138] on div "−10% Плойка для волосся Philips StyleCare Essential BHB862/00 | 16 мм | Кераміч…" at bounding box center [257, 135] width 139 height 111
click at [281, 159] on div "Артикул: 19091611" at bounding box center [257, 164] width 131 height 10
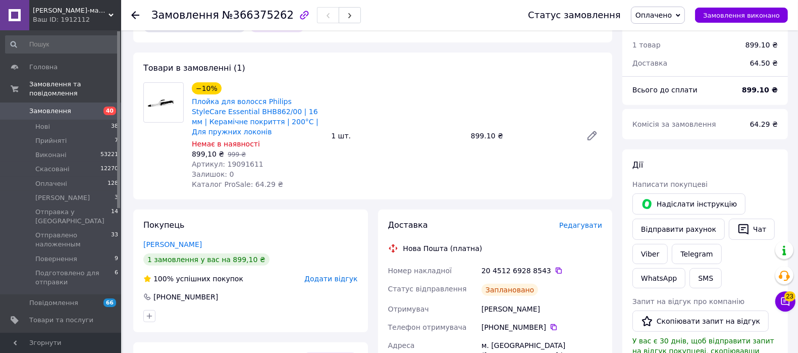
click at [281, 159] on div "Артикул: 19091611" at bounding box center [257, 164] width 131 height 10
drag, startPoint x: 264, startPoint y: 137, endPoint x: 239, endPoint y: 130, distance: 26.1
click at [264, 149] on div "899,10 ₴   999 ₴" at bounding box center [257, 154] width 131 height 10
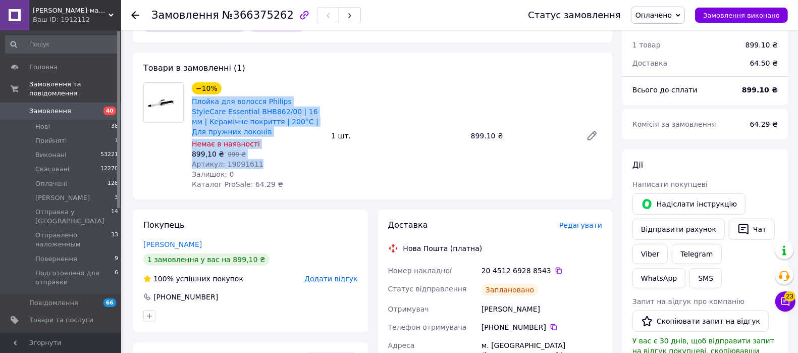
drag, startPoint x: 190, startPoint y: 90, endPoint x: 244, endPoint y: 130, distance: 67.0
click at [252, 146] on div "−10% Плойка для волосся Philips StyleCare Essential BHB862/00 | 16 мм | Кераміч…" at bounding box center [257, 135] width 139 height 111
copy div "Плойка для волосся Philips StyleCare Essential BHB862/00 | 16 мм | Керамічне по…"
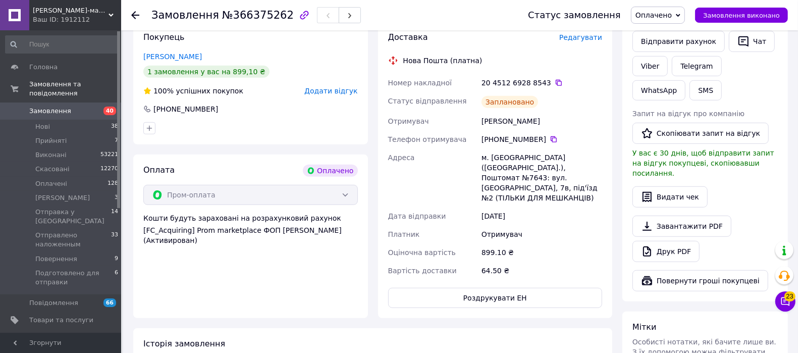
scroll to position [490, 0]
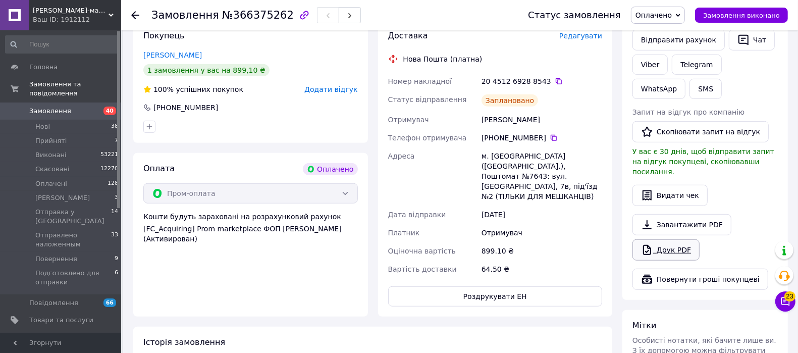
click at [684, 239] on link "Друк PDF" at bounding box center [665, 249] width 67 height 21
click at [51, 179] on span "Оплачені" at bounding box center [51, 183] width 32 height 9
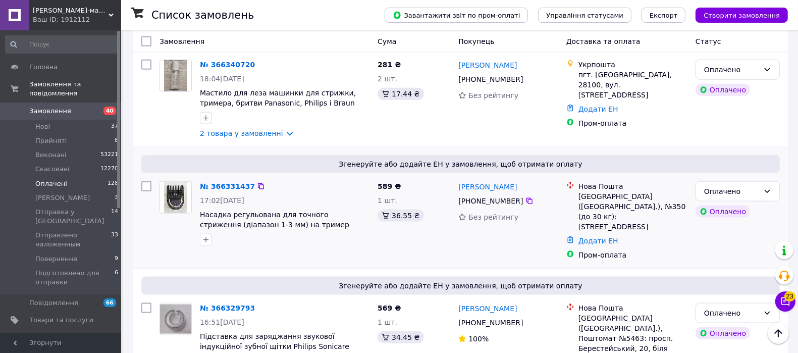
scroll to position [946, 0]
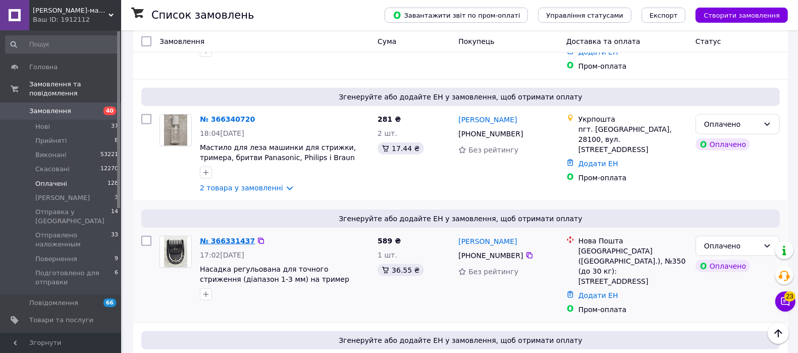
click at [225, 237] on link "№ 366331437" at bounding box center [227, 241] width 55 height 8
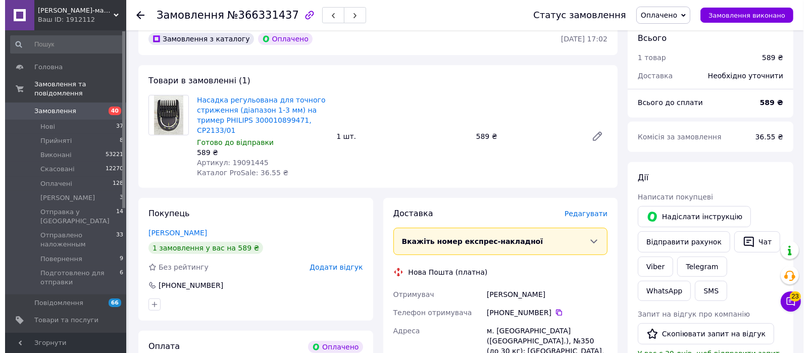
scroll to position [213, 0]
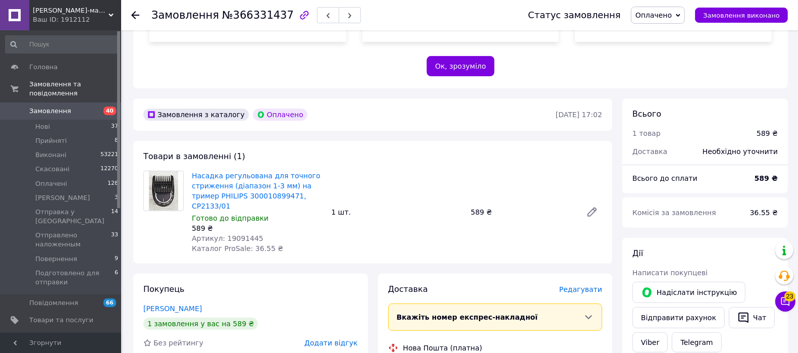
click at [590, 285] on span "Редагувати" at bounding box center [580, 289] width 43 height 8
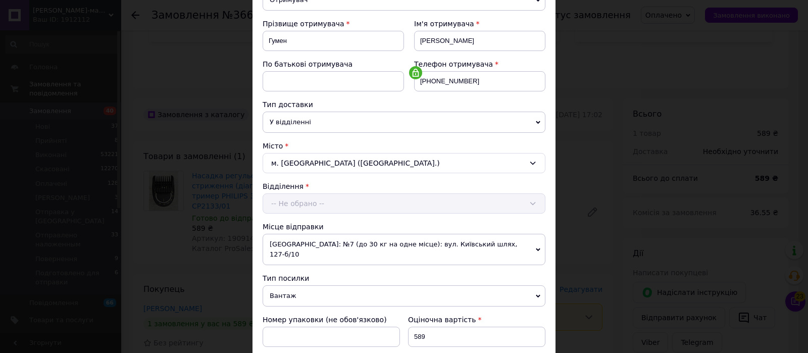
scroll to position [379, 0]
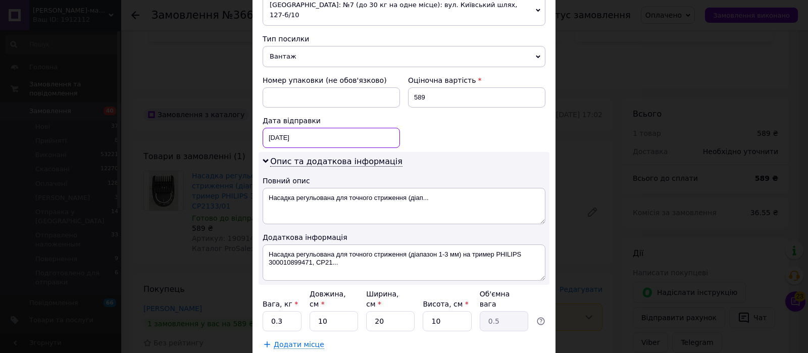
click at [335, 128] on div "[DATE] < 2025 > < Октябрь > Пн Вт Ср Чт Пт Сб Вс 29 30 1 2 3 4 5 6 7 8 9 10 11 …" at bounding box center [330, 138] width 137 height 20
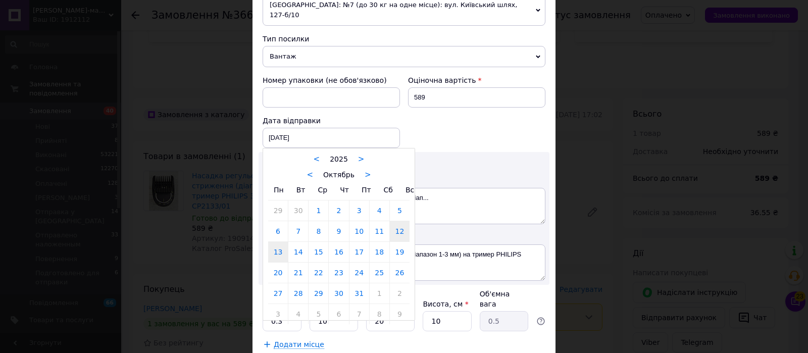
click at [273, 242] on link "13" at bounding box center [278, 252] width 20 height 20
type input "[DATE]"
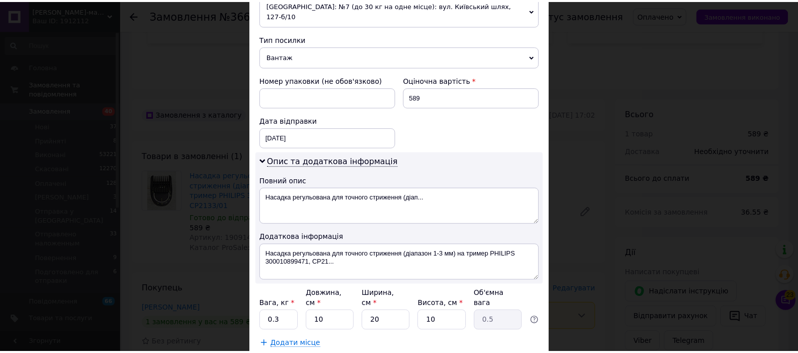
scroll to position [424, 0]
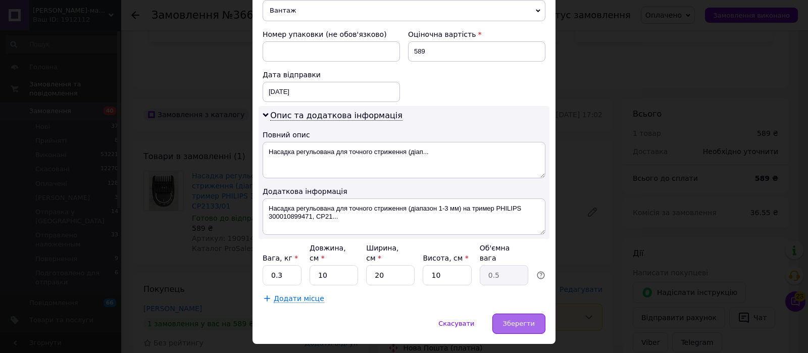
click at [525, 313] on div "Зберегти" at bounding box center [518, 323] width 53 height 20
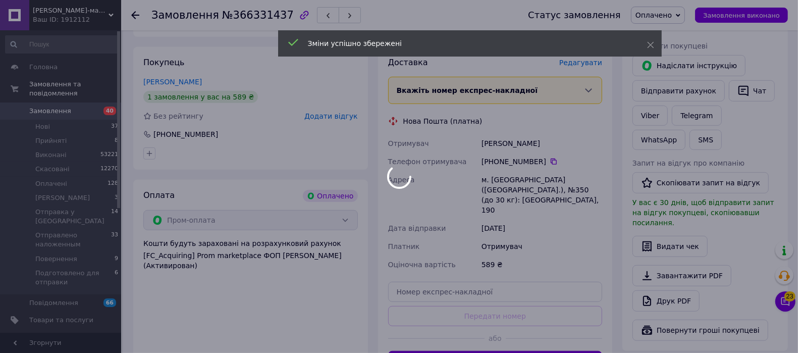
scroll to position [465, 0]
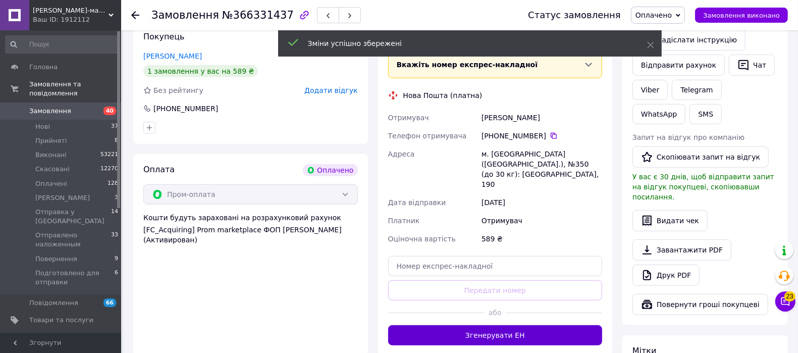
click at [498, 325] on button "Згенерувати ЕН" at bounding box center [495, 335] width 215 height 20
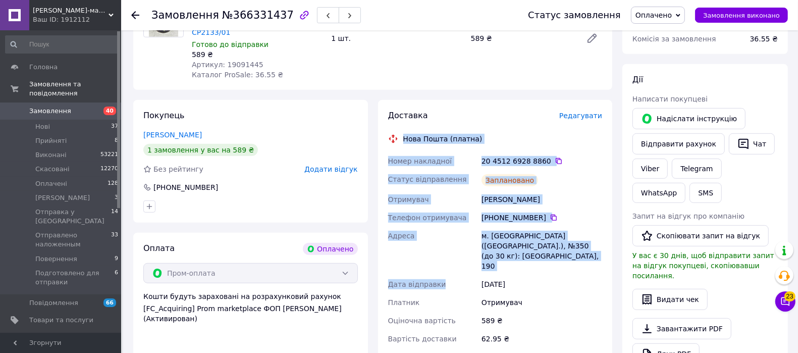
scroll to position [402, 0]
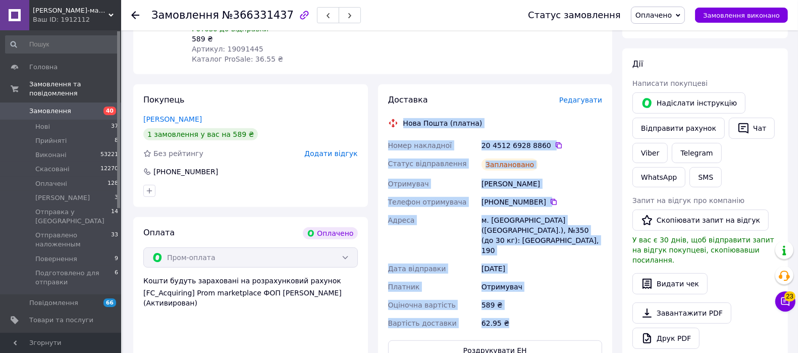
drag, startPoint x: 404, startPoint y: 164, endPoint x: 502, endPoint y: 282, distance: 153.7
click at [506, 283] on div "Доставка Редагувати Нова Пошта (платна) Номер накладної 20 4512 6928 8860   Ста…" at bounding box center [495, 227] width 215 height 266
copy div "Нова Пошта (платна) Номер накладної 20 4512 6928 8860   Статус відправлення Зап…"
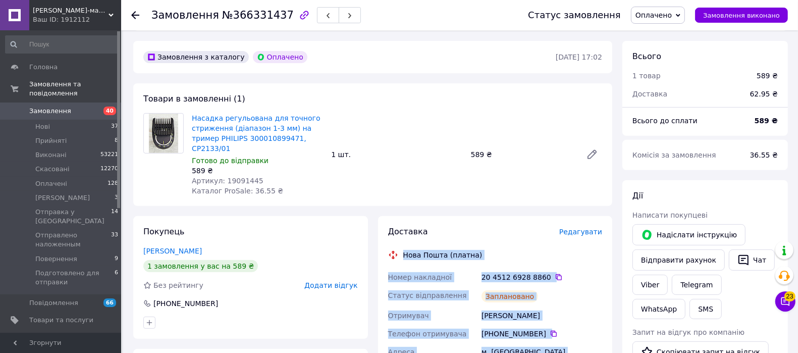
scroll to position [213, 0]
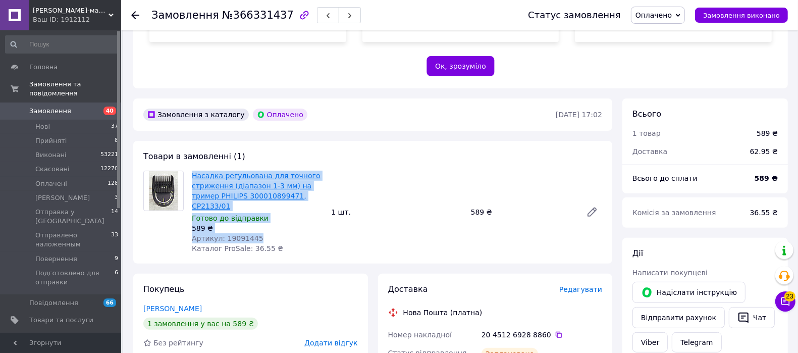
drag, startPoint x: 257, startPoint y: 217, endPoint x: 192, endPoint y: 164, distance: 83.6
click at [192, 169] on div "Насадка регульована для точного стриження (діапазон 1-3 мм) на тример PHILIPS 3…" at bounding box center [257, 212] width 139 height 87
copy div "Насадка регульована для точного стриження (діапазон 1-3 мм) на тример PHILIPS 3…"
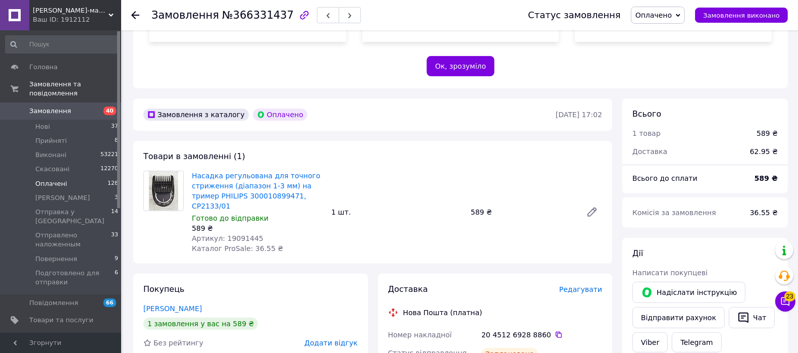
click at [38, 179] on span "Оплачені" at bounding box center [51, 183] width 32 height 9
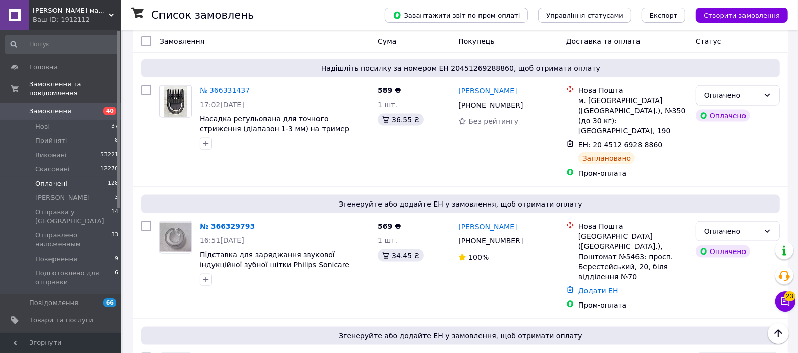
scroll to position [1136, 0]
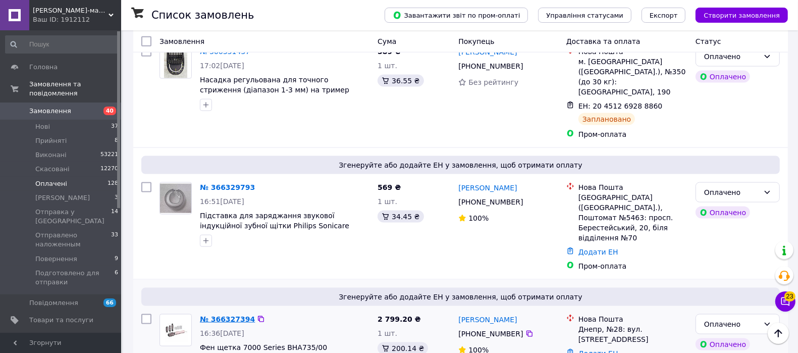
click at [221, 315] on link "№ 366327394" at bounding box center [227, 319] width 55 height 8
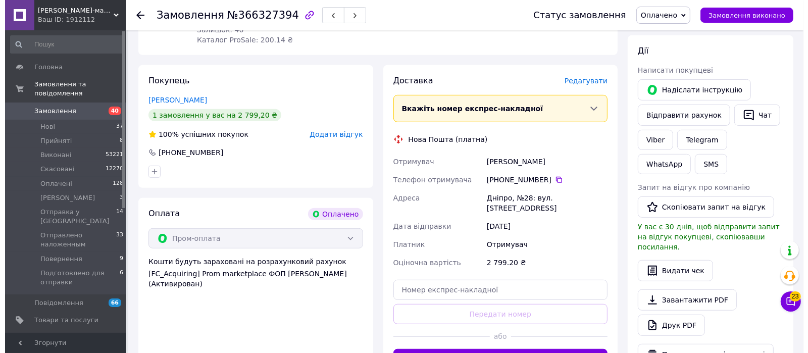
scroll to position [337, 0]
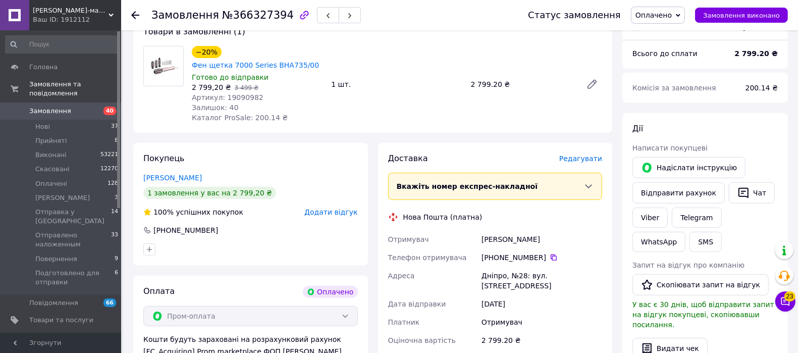
click at [579, 154] on span "Редагувати" at bounding box center [580, 158] width 43 height 8
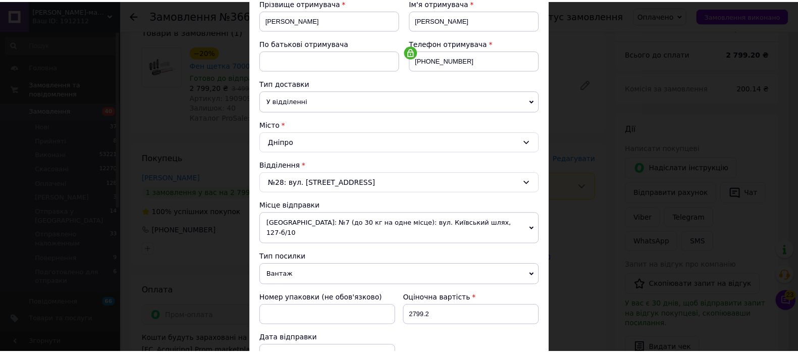
scroll to position [312, 0]
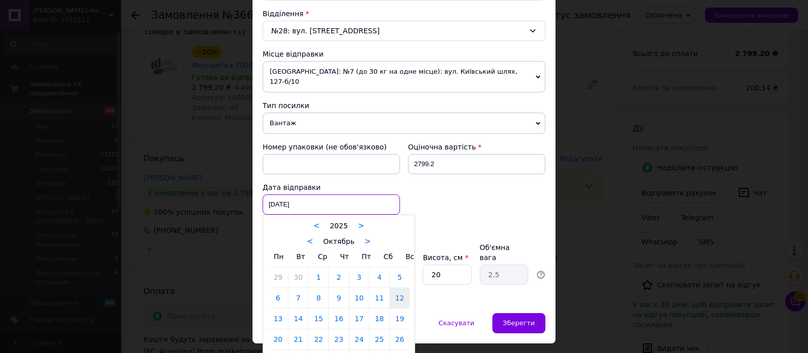
click at [343, 196] on div "[DATE] < 2025 > < Октябрь > Пн Вт Ср Чт Пт Сб Вс 29 30 1 2 3 4 5 6 7 8 9 10 11 …" at bounding box center [330, 204] width 137 height 20
click at [272, 308] on link "13" at bounding box center [278, 318] width 20 height 20
type input "[DATE]"
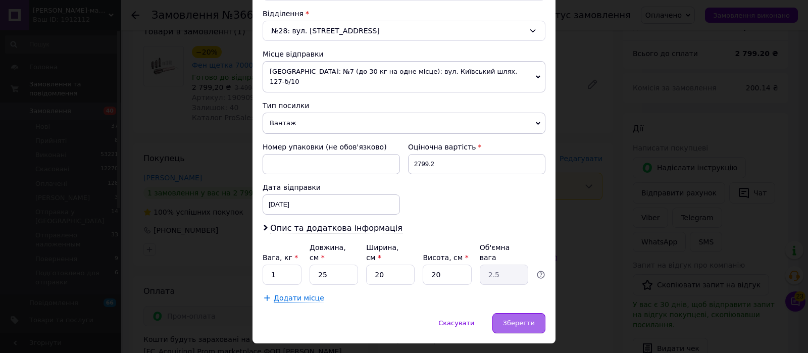
click at [512, 319] on span "Зберегти" at bounding box center [519, 323] width 32 height 8
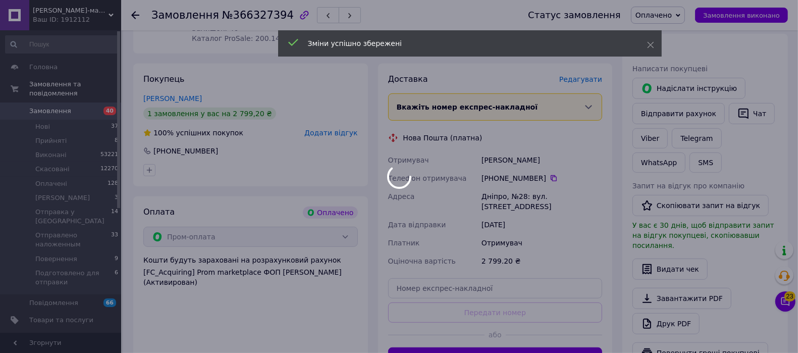
scroll to position [526, 0]
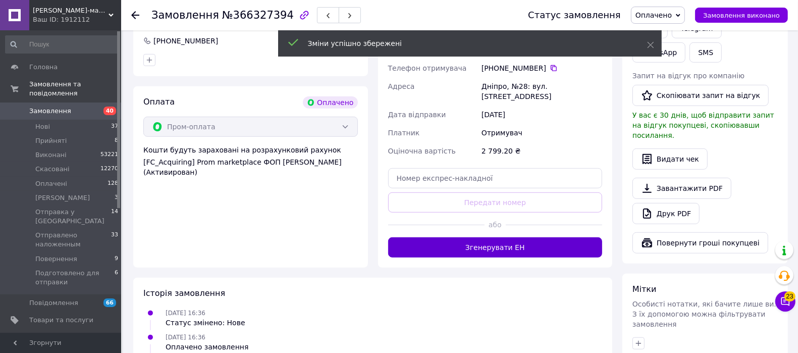
click at [498, 237] on button "Згенерувати ЕН" at bounding box center [495, 247] width 215 height 20
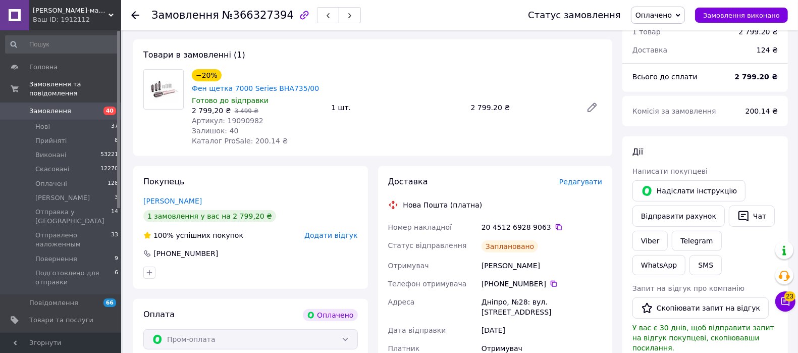
scroll to position [400, 0]
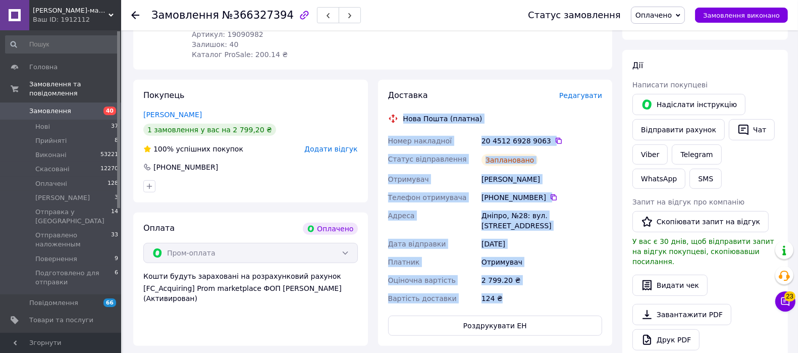
drag, startPoint x: 409, startPoint y: 118, endPoint x: 510, endPoint y: 271, distance: 183.5
click at [510, 271] on div "Доставка Редагувати Нова Пошта (платна) Номер накладної 20 4512 6928 9063   Ста…" at bounding box center [495, 213] width 215 height 246
copy div "Нова Пошта (платна) Номер накладної 20 4512 6928 9063   Статус відправлення Зап…"
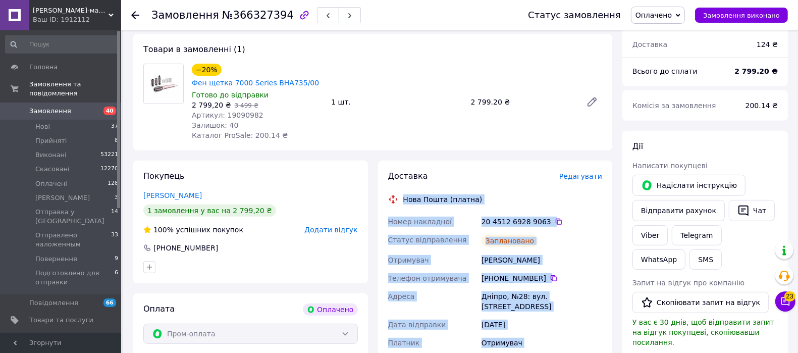
scroll to position [148, 0]
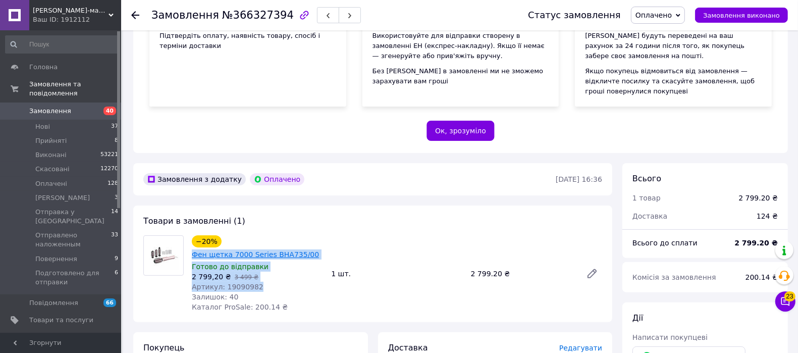
drag, startPoint x: 252, startPoint y: 275, endPoint x: 192, endPoint y: 242, distance: 68.0
click at [191, 241] on div "−20% Фен щетка 7000 Series BHA735/00 Готово до відправки 2 799,20 ₴   3 499 ₴ А…" at bounding box center [257, 273] width 139 height 81
copy div "Фен щетка 7000 Series BHA735/00 Готово до відправки 2 799,20 ₴   3 499 ₴ Артику…"
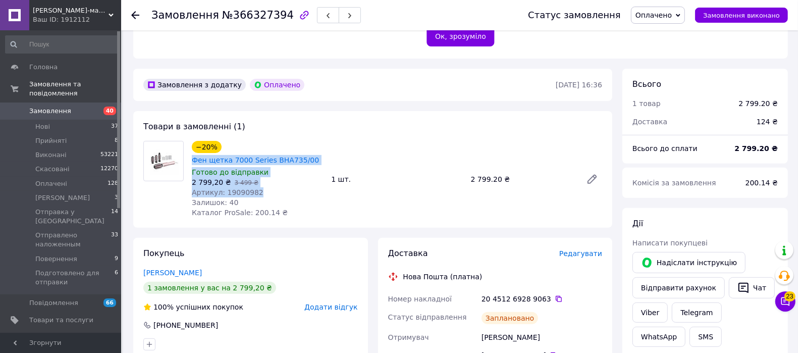
scroll to position [400, 0]
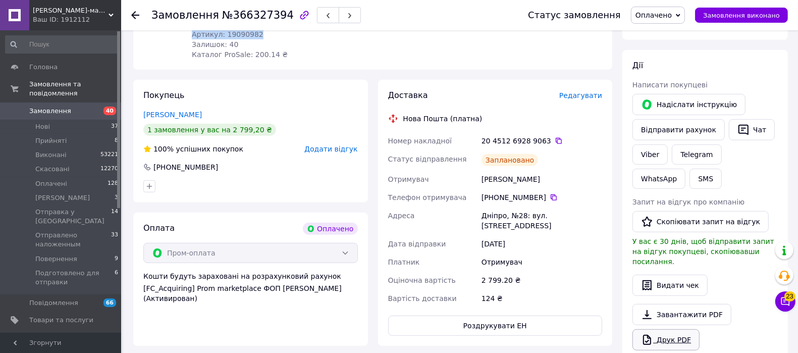
click at [663, 329] on link "Друк PDF" at bounding box center [665, 339] width 67 height 21
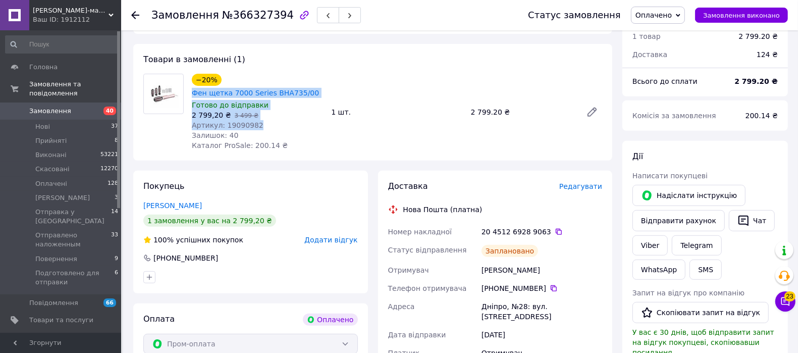
scroll to position [274, 0]
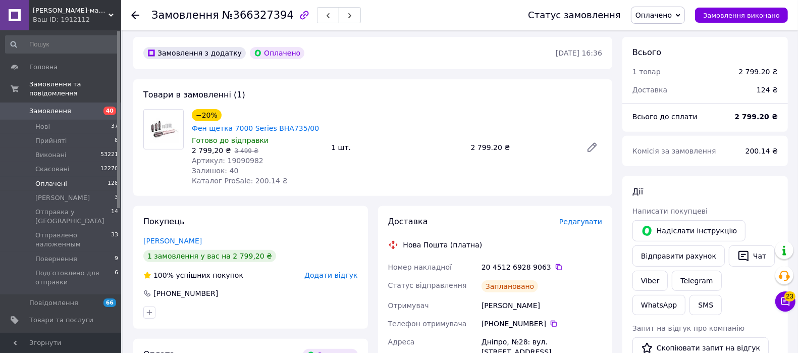
click at [53, 179] on span "Оплачені" at bounding box center [51, 183] width 32 height 9
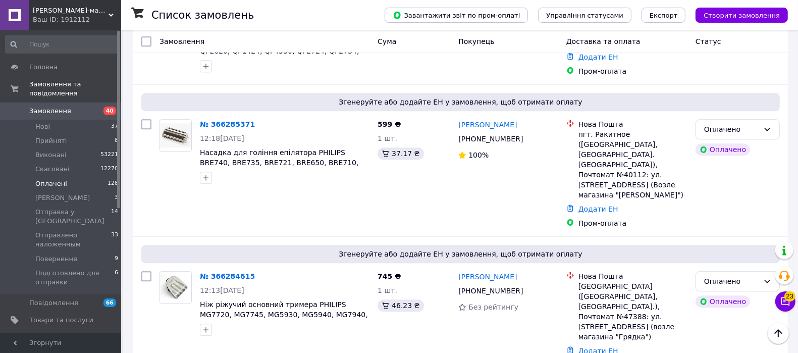
scroll to position [2146, 0]
click at [38, 122] on span "Нові" at bounding box center [42, 126] width 15 height 9
